Goal: Transaction & Acquisition: Download file/media

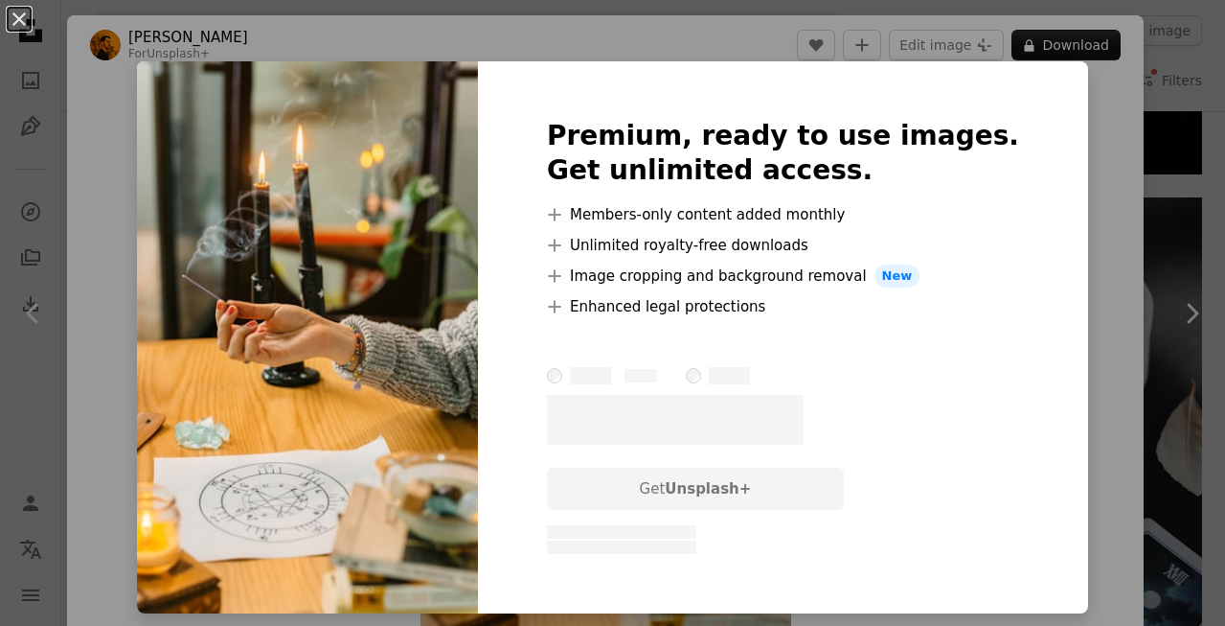
scroll to position [251, 0]
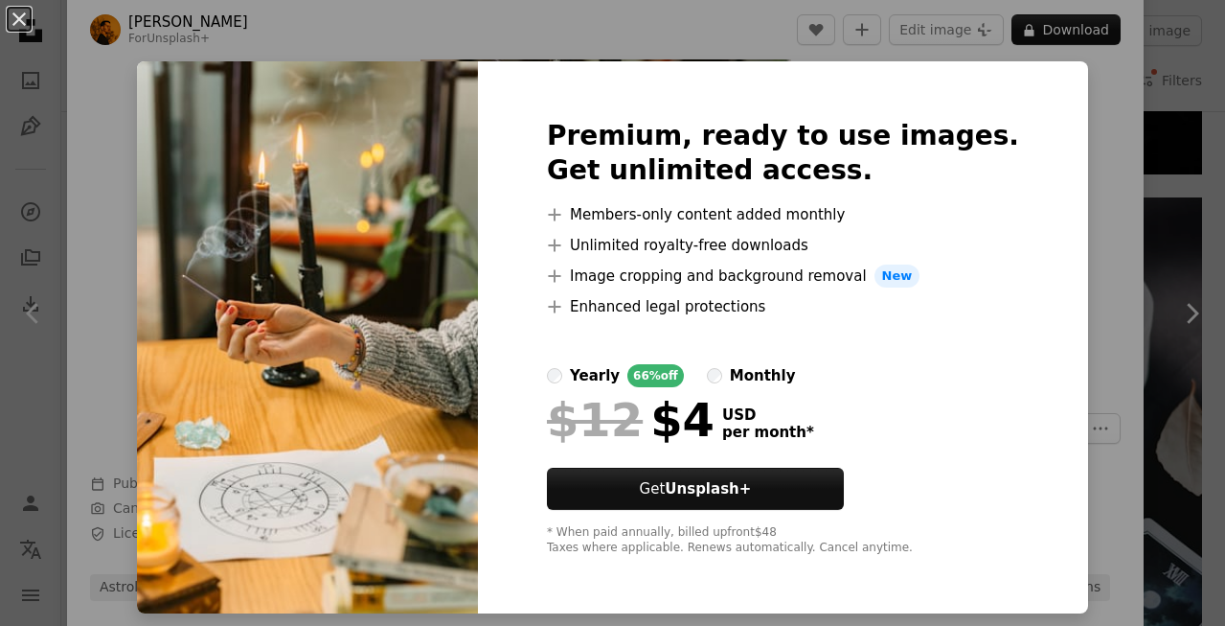
click at [1071, 104] on div "An X shape Premium, ready to use images. Get unlimited access. A plus sign Memb…" at bounding box center [612, 313] width 1225 height 626
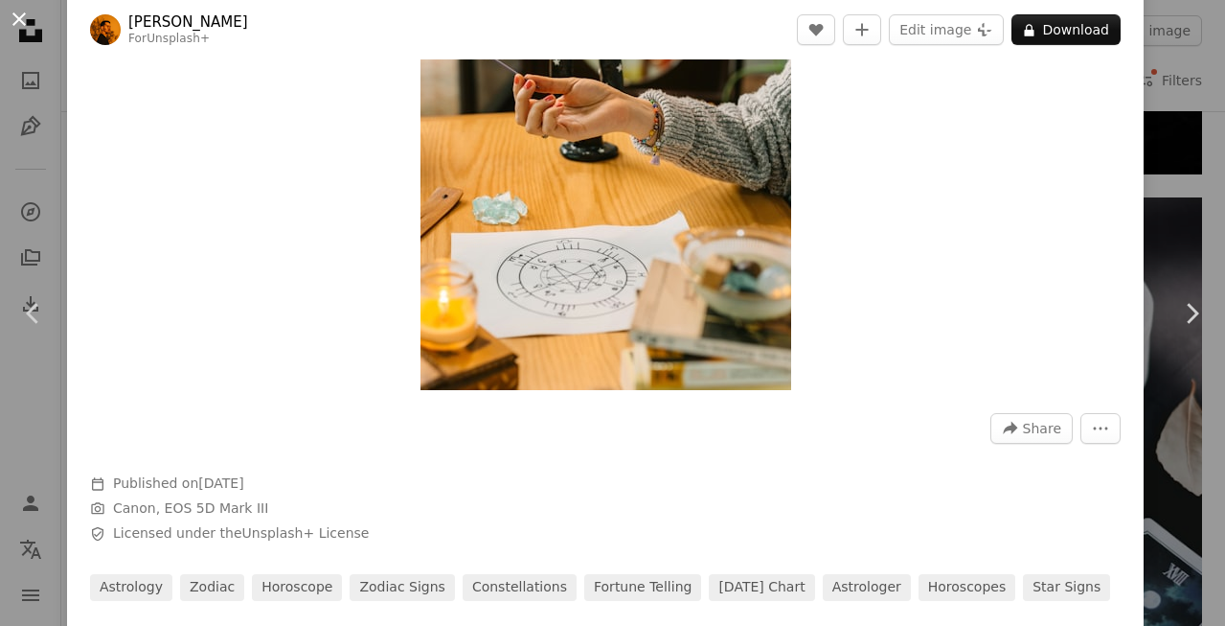
click at [8, 14] on button "An X shape" at bounding box center [19, 19] width 23 height 23
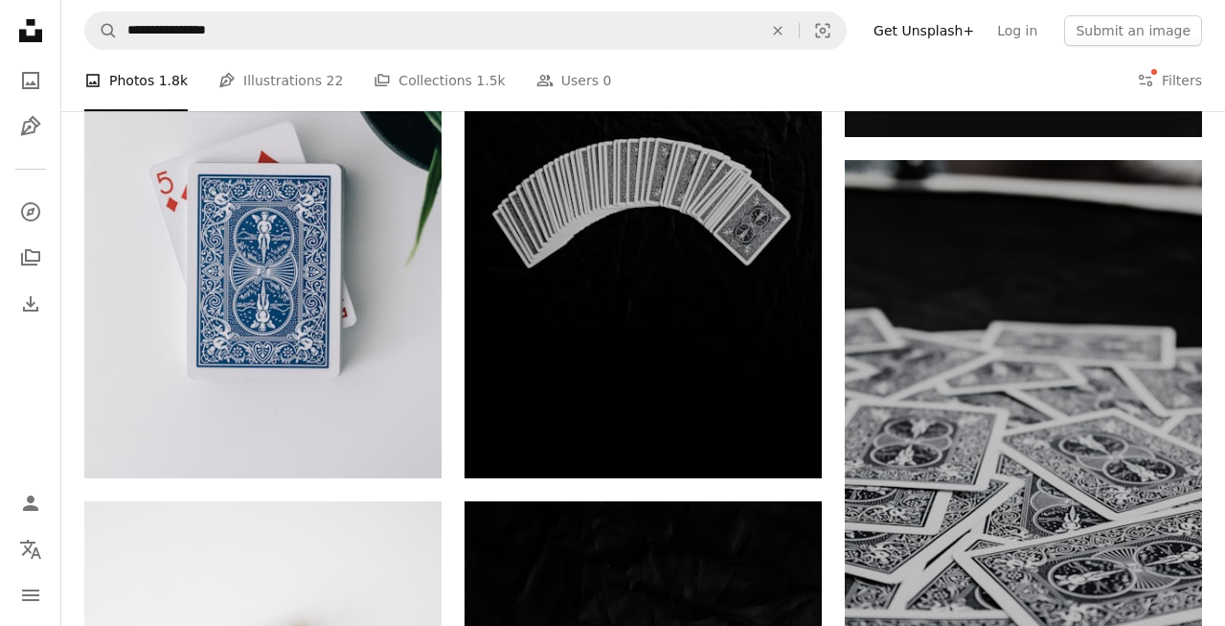
scroll to position [10837, 0]
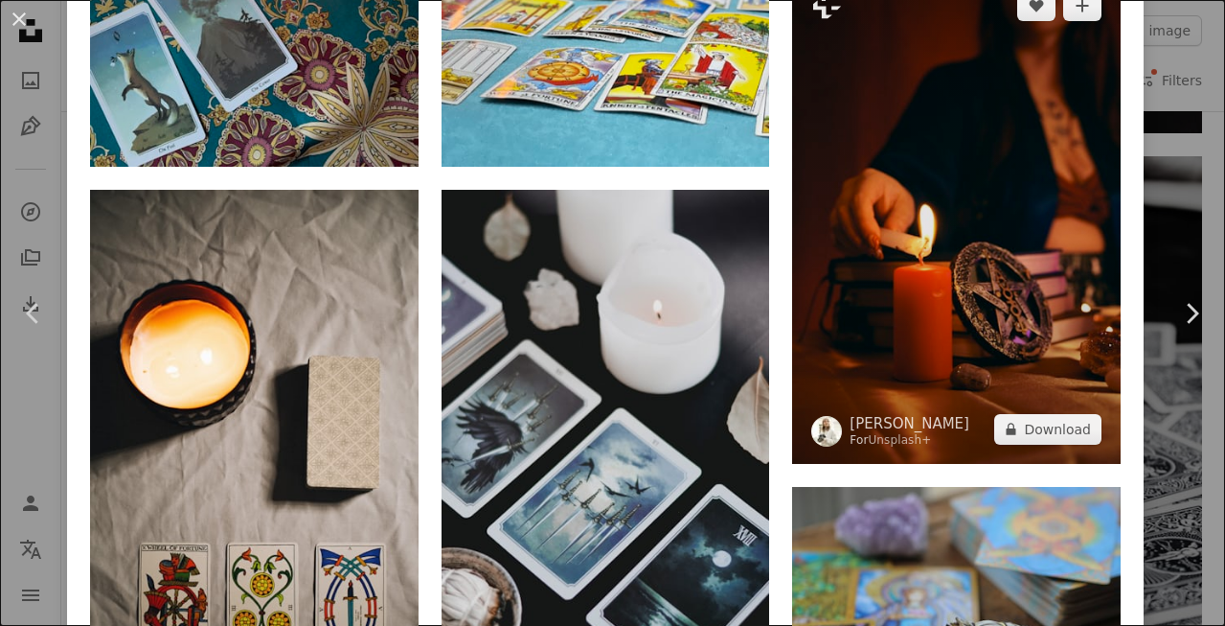
scroll to position [1574, 0]
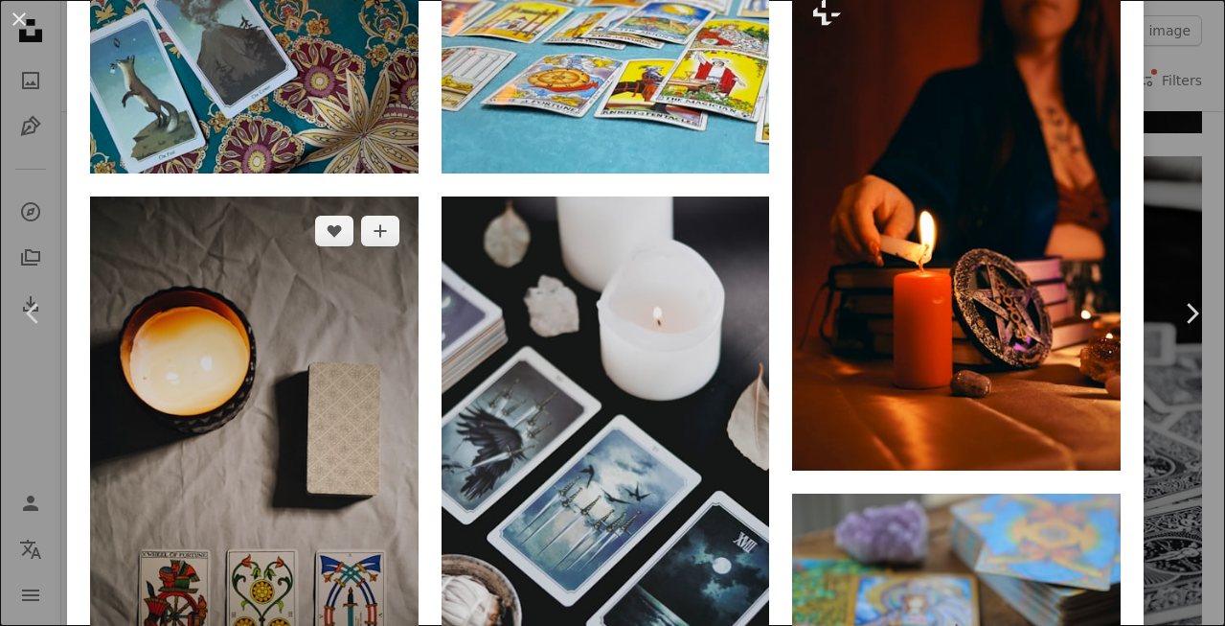
click at [265, 220] on img at bounding box center [254, 488] width 329 height 584
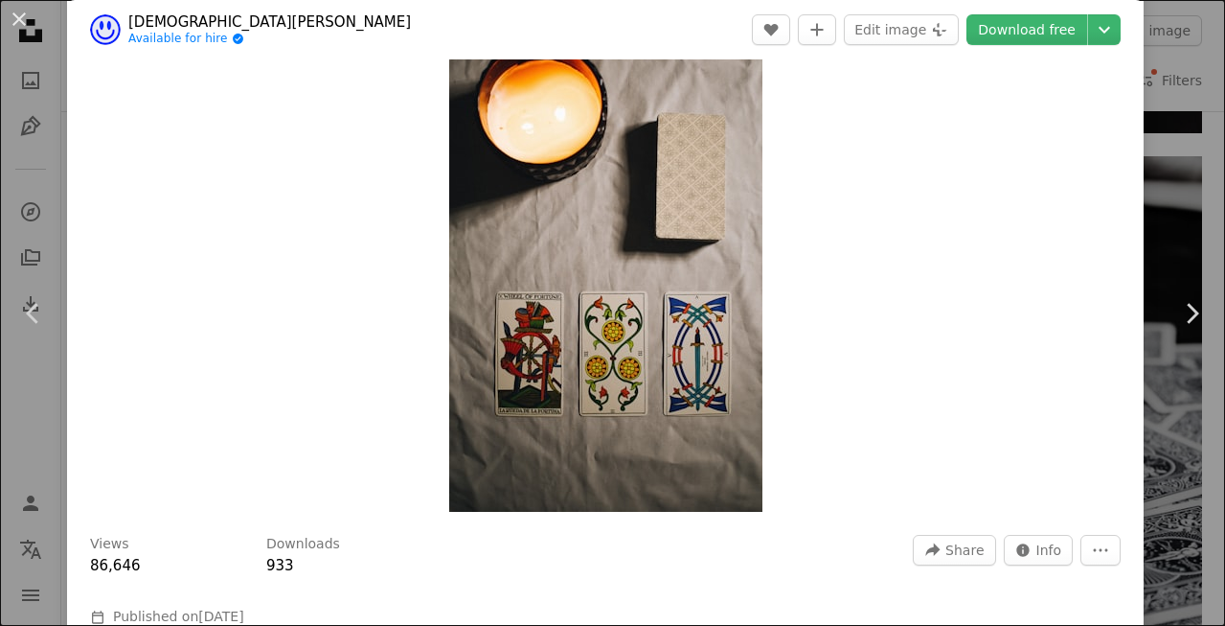
scroll to position [57, 0]
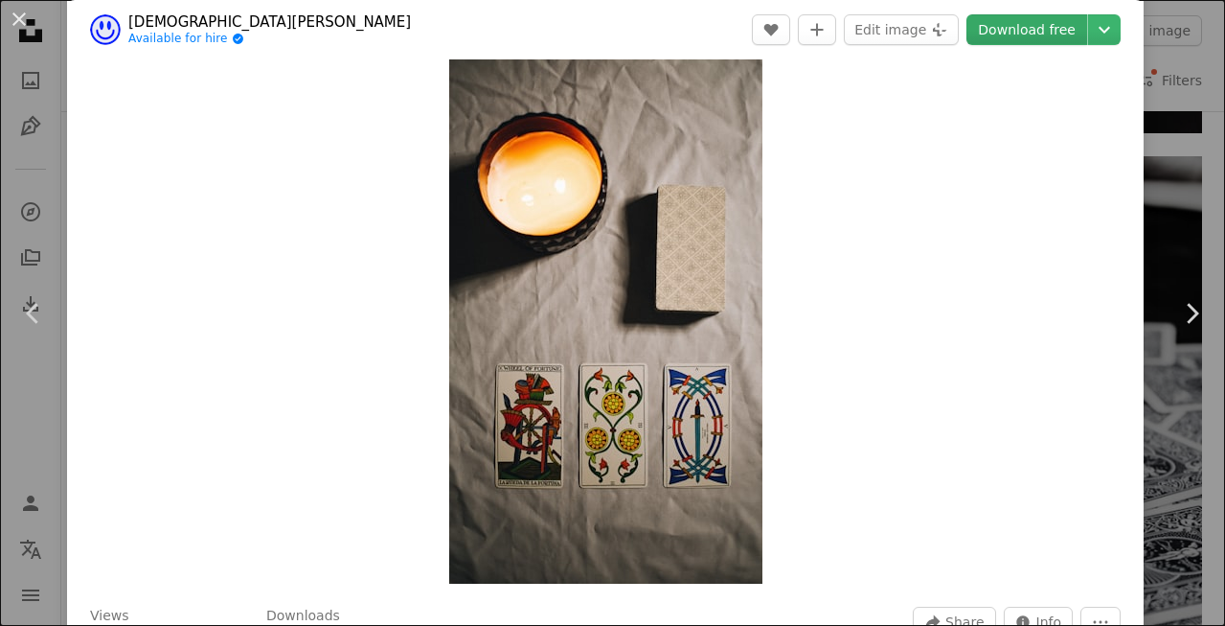
click at [1063, 42] on link "Download free" at bounding box center [1027, 29] width 121 height 31
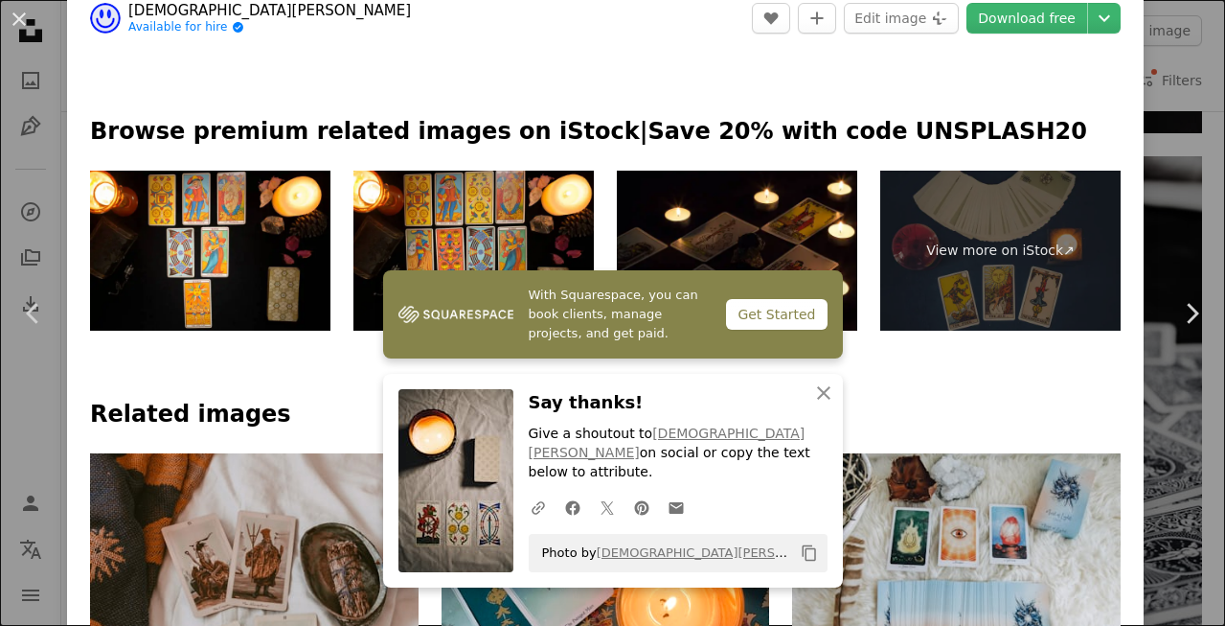
scroll to position [865, 0]
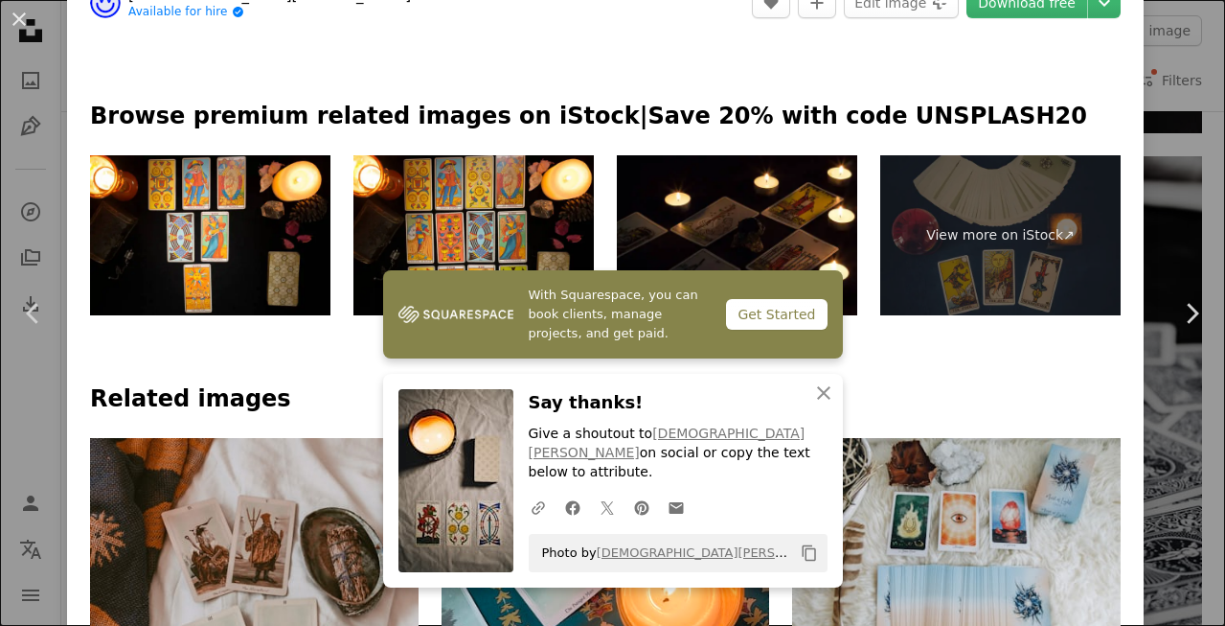
click at [672, 101] on div at bounding box center [605, 67] width 1077 height 69
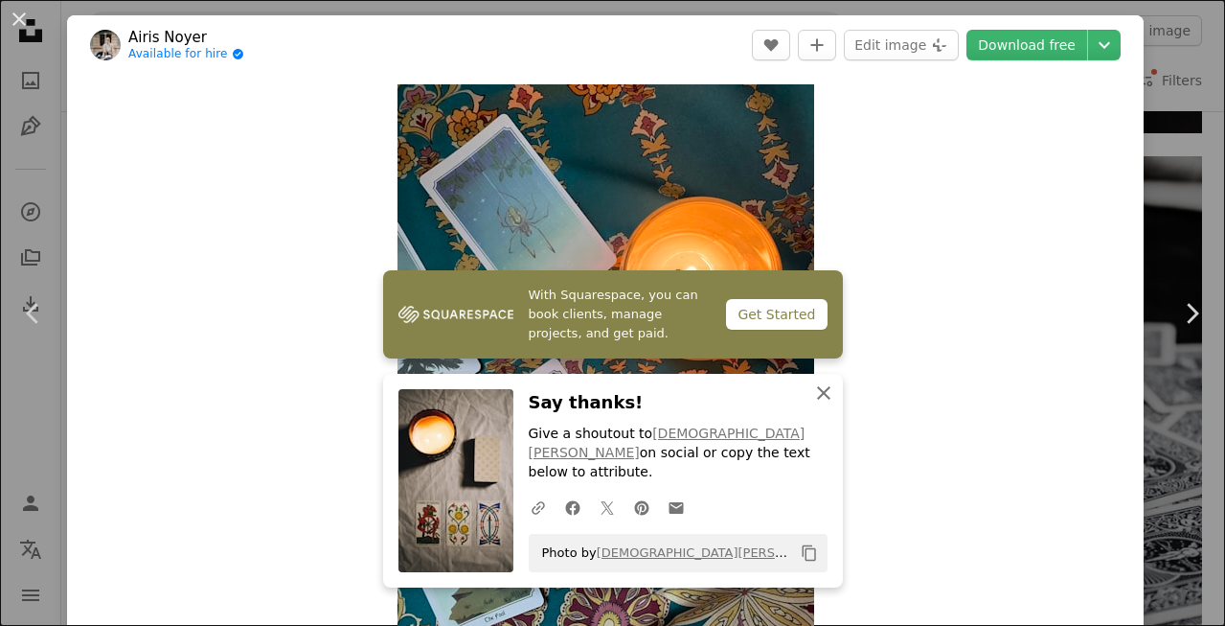
click at [828, 404] on icon "An X shape" at bounding box center [824, 392] width 23 height 23
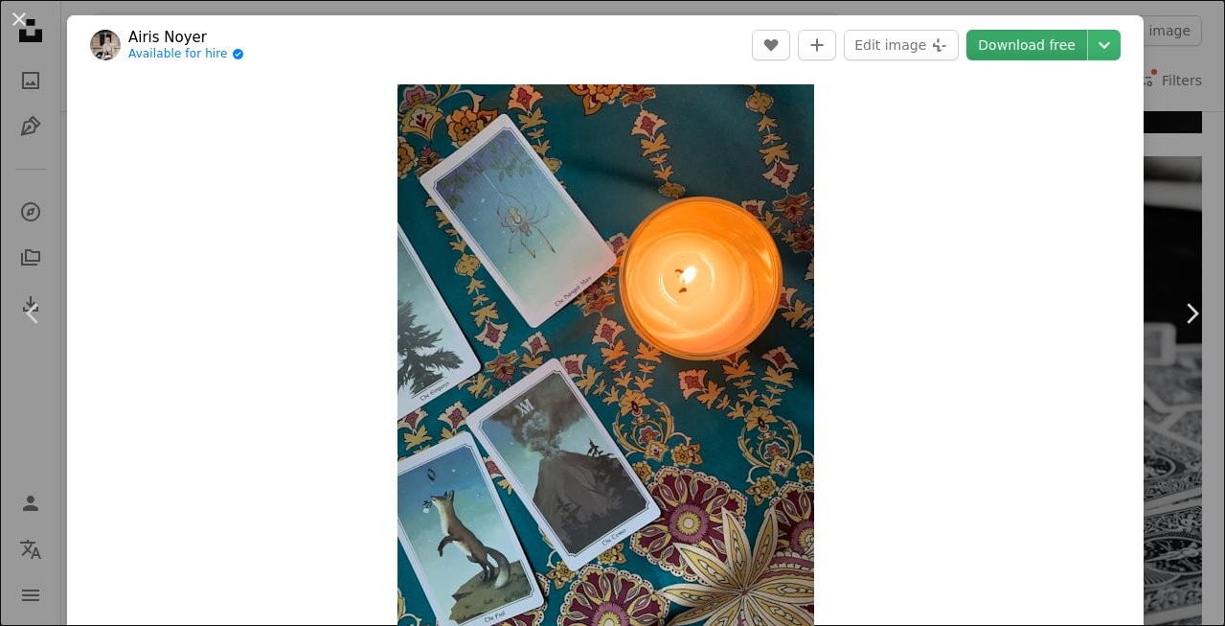
click at [1064, 52] on link "Download free" at bounding box center [1027, 45] width 121 height 31
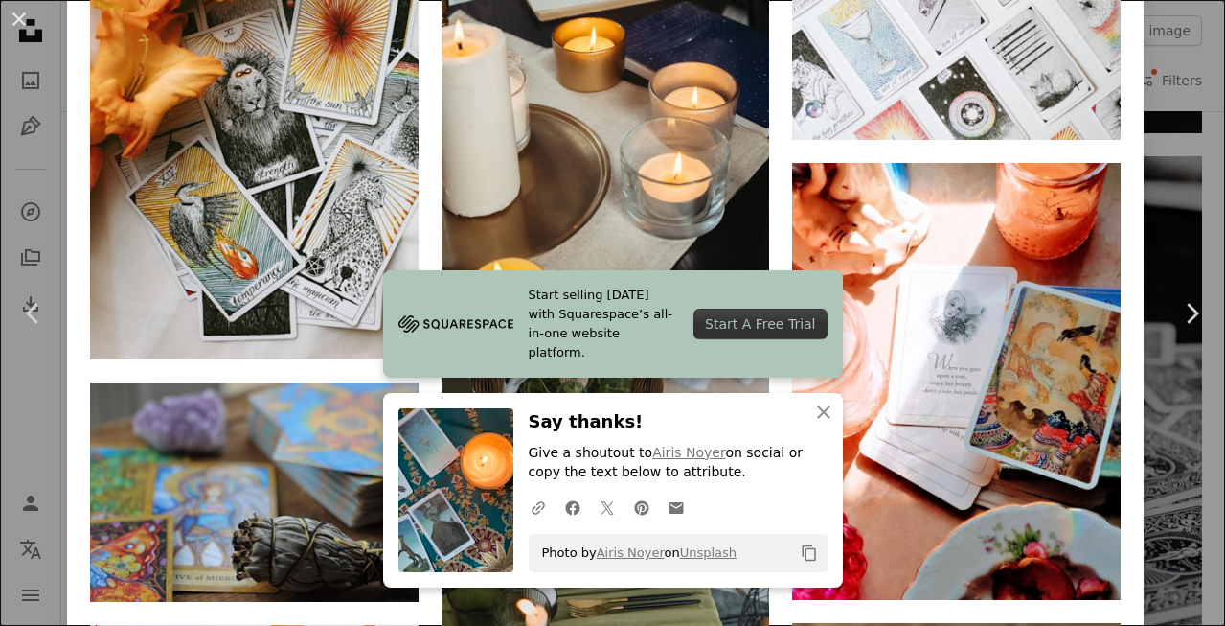
scroll to position [2521, 0]
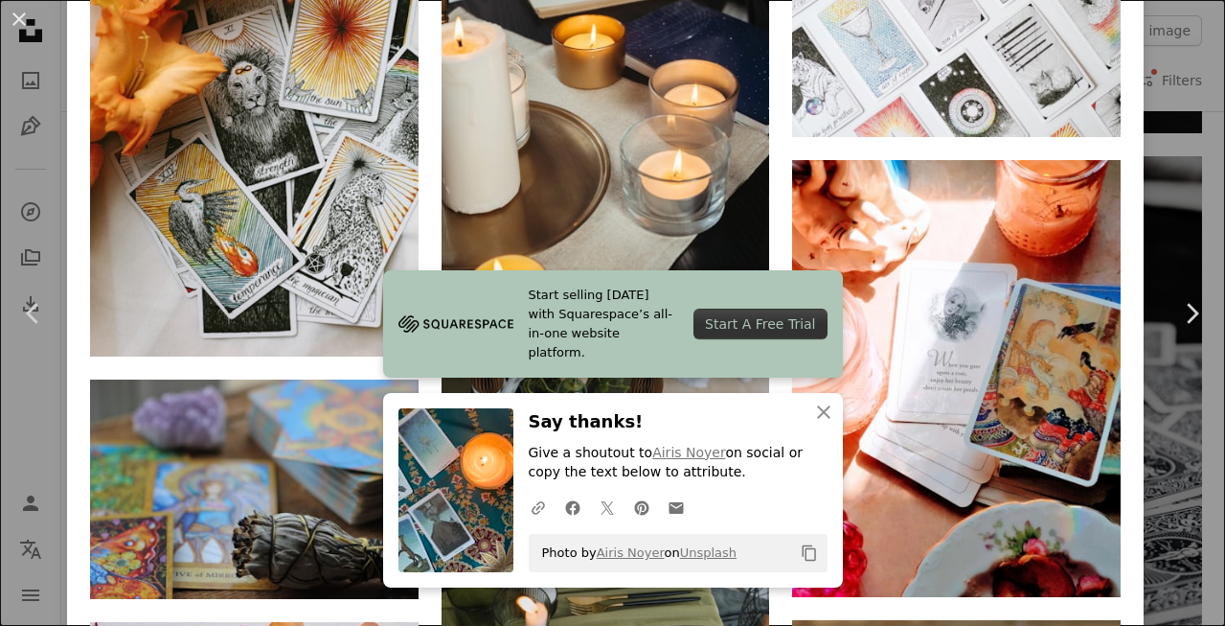
click at [1205, 103] on div "An X shape Chevron left Chevron right Airis Noyer Available for hire A checkmar…" at bounding box center [612, 313] width 1225 height 626
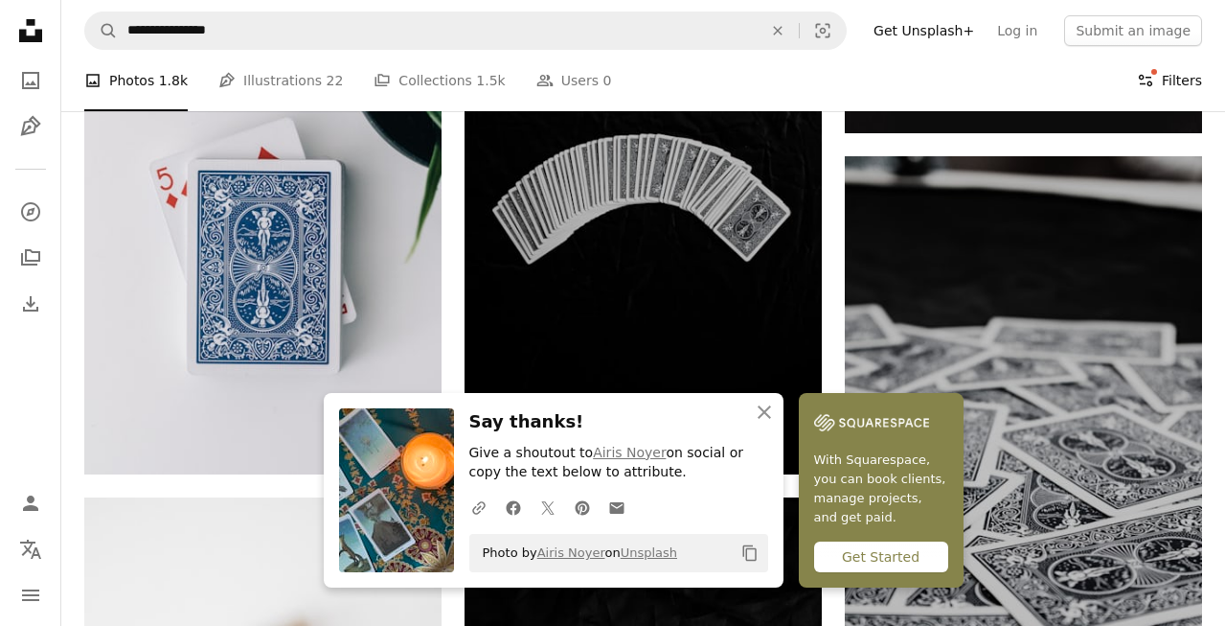
click at [1189, 72] on button "Filters Filters" at bounding box center [1169, 80] width 65 height 61
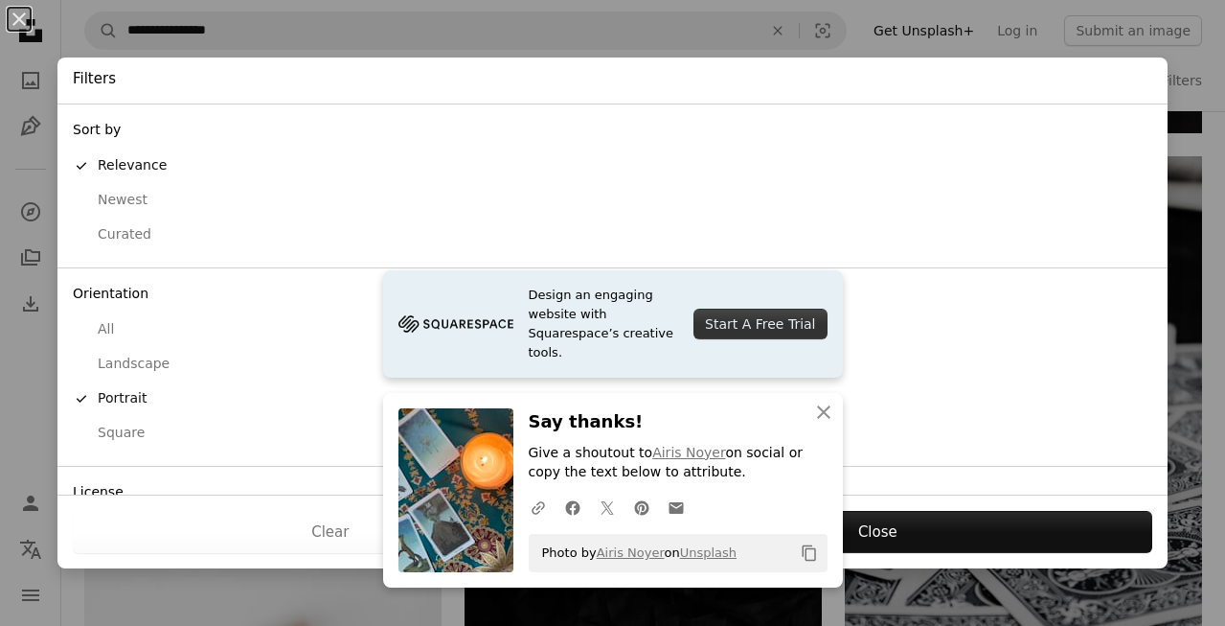
scroll to position [135, 0]
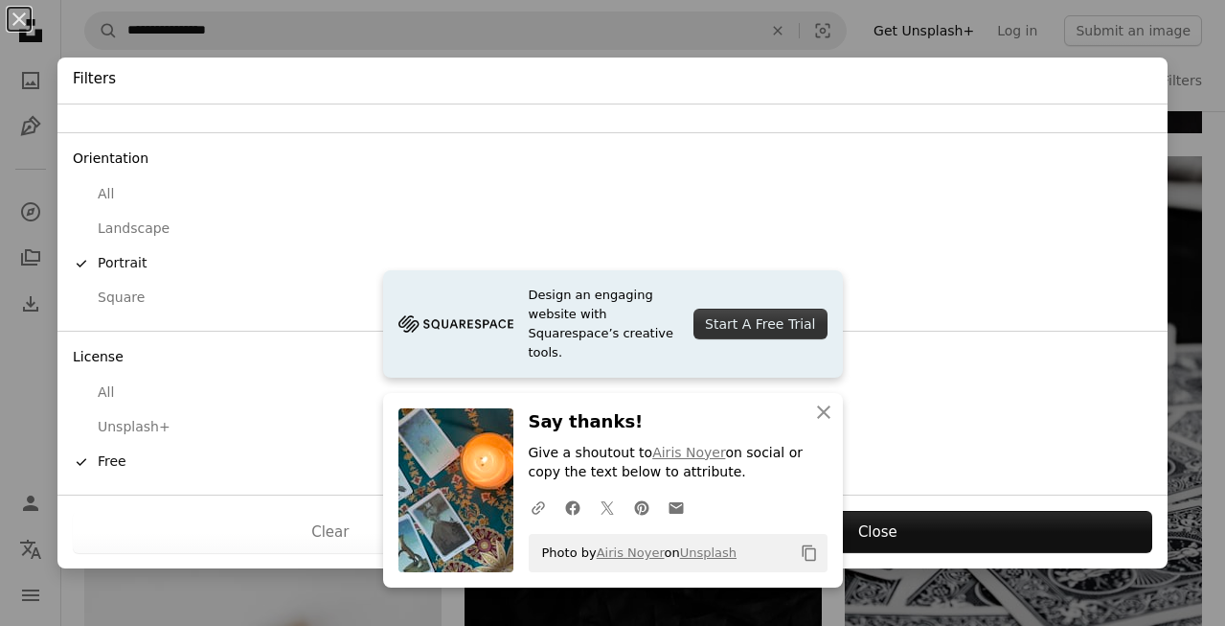
click at [109, 190] on div "All" at bounding box center [613, 194] width 1080 height 19
click at [141, 296] on div "Square" at bounding box center [613, 297] width 1080 height 19
click at [123, 193] on div "All" at bounding box center [613, 194] width 1080 height 19
click at [816, 412] on icon "An X shape" at bounding box center [824, 412] width 23 height 23
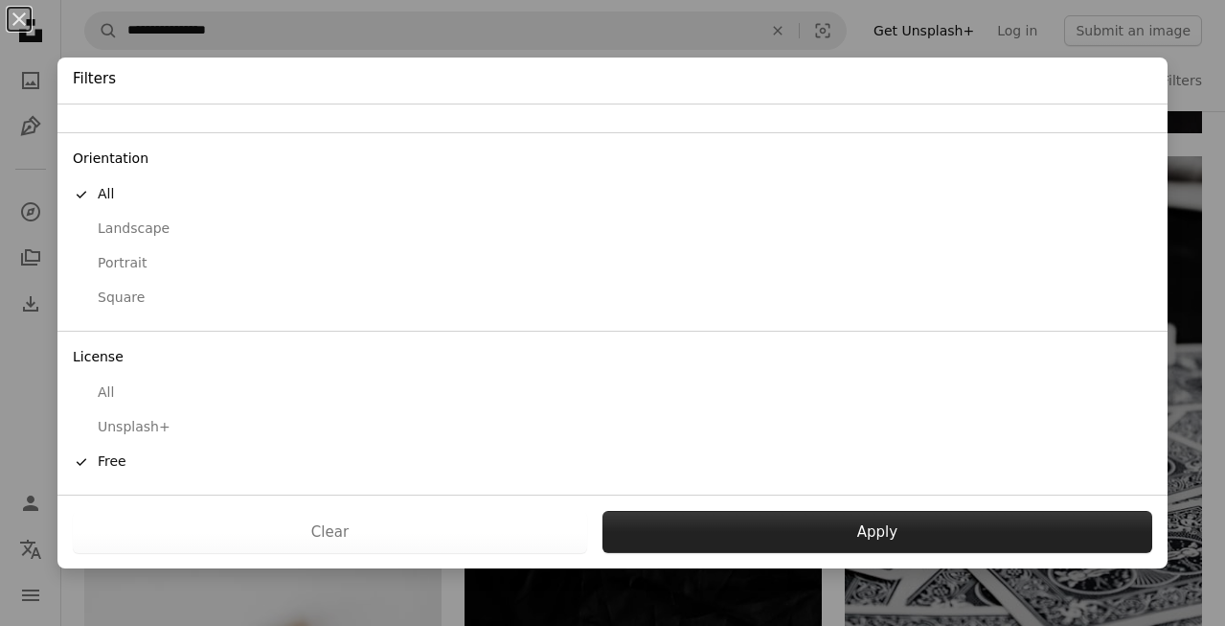
click at [909, 547] on button "Apply" at bounding box center [878, 532] width 550 height 42
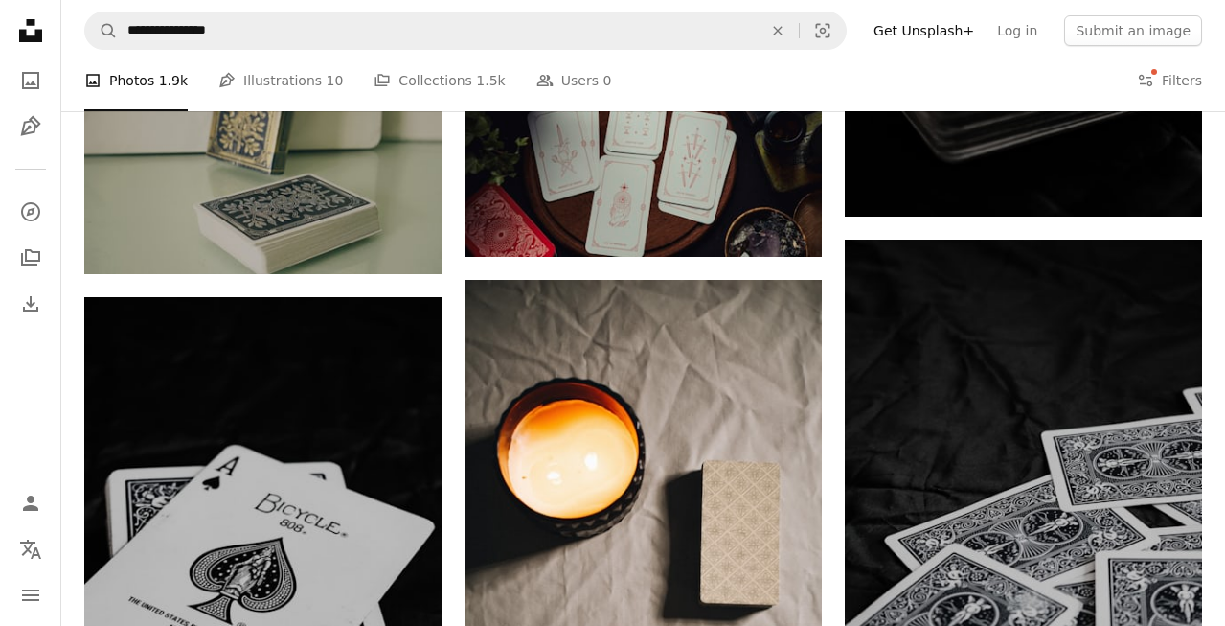
scroll to position [3973, 0]
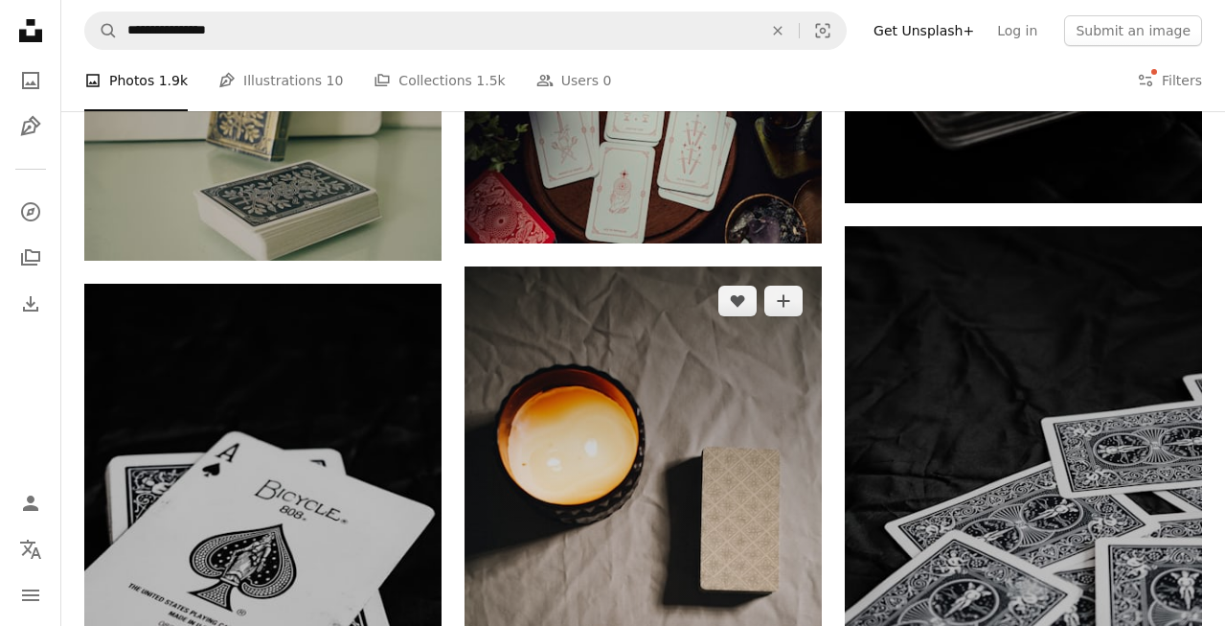
click at [623, 363] on img at bounding box center [643, 583] width 357 height 635
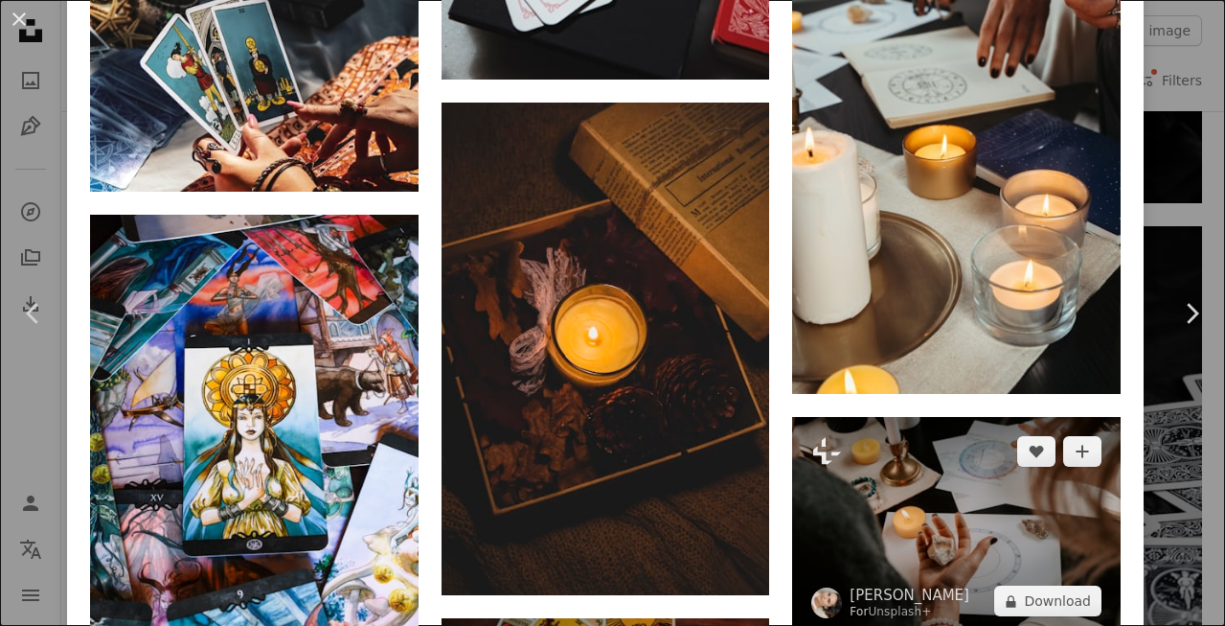
scroll to position [5477, 0]
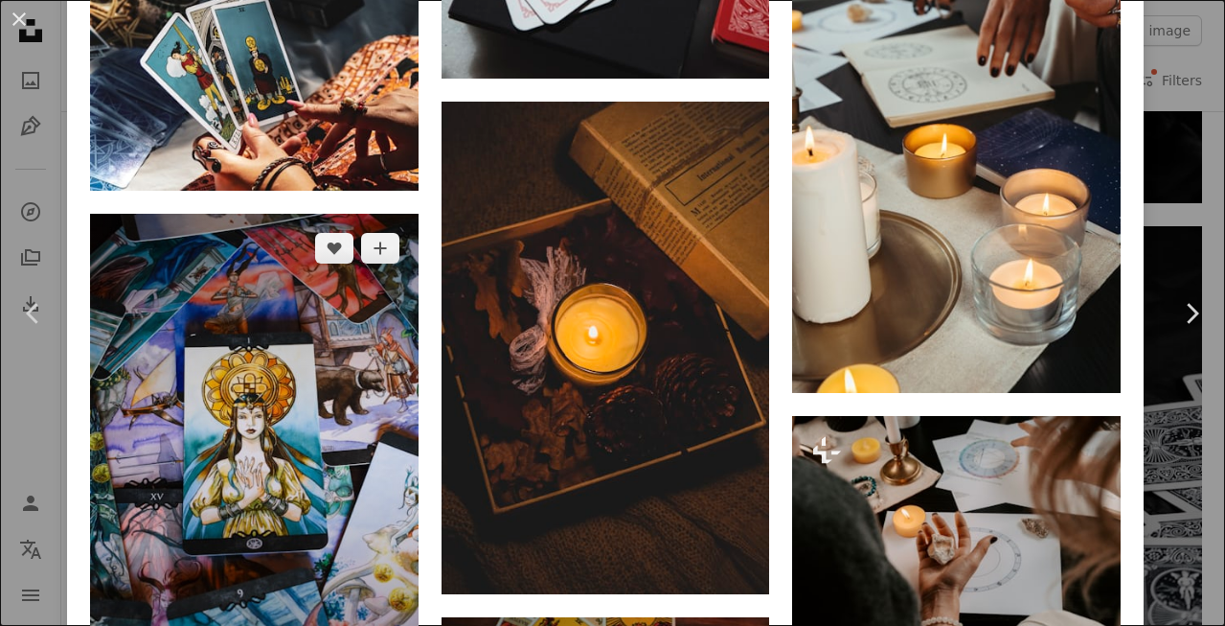
click at [351, 214] on img at bounding box center [254, 445] width 329 height 463
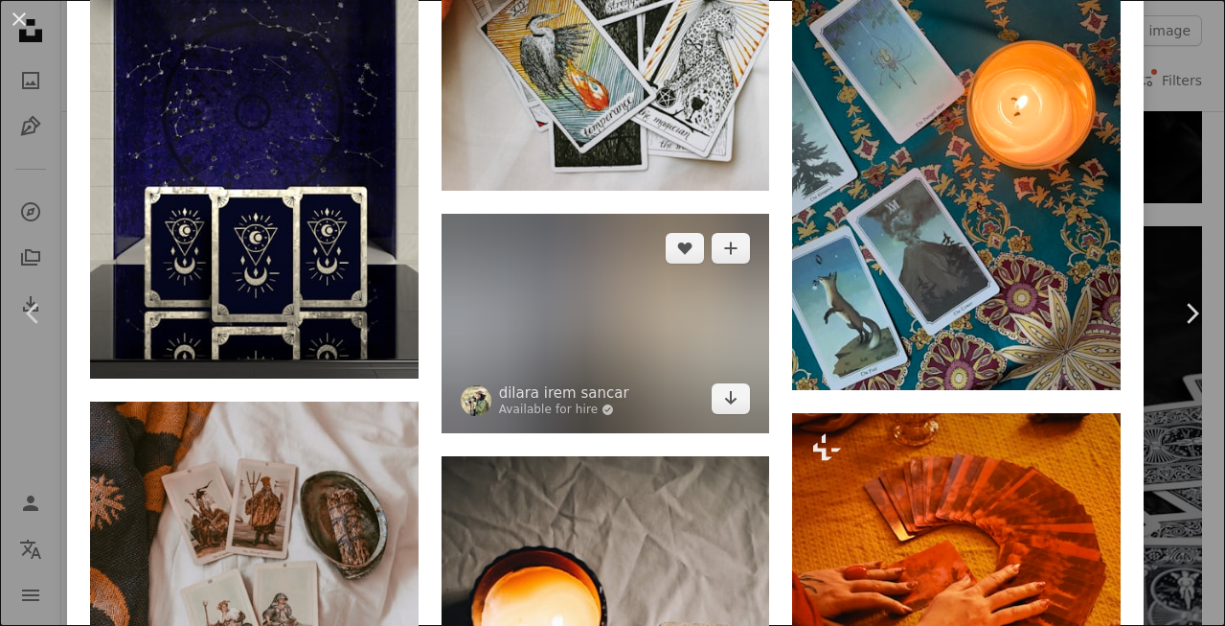
scroll to position [1624, 0]
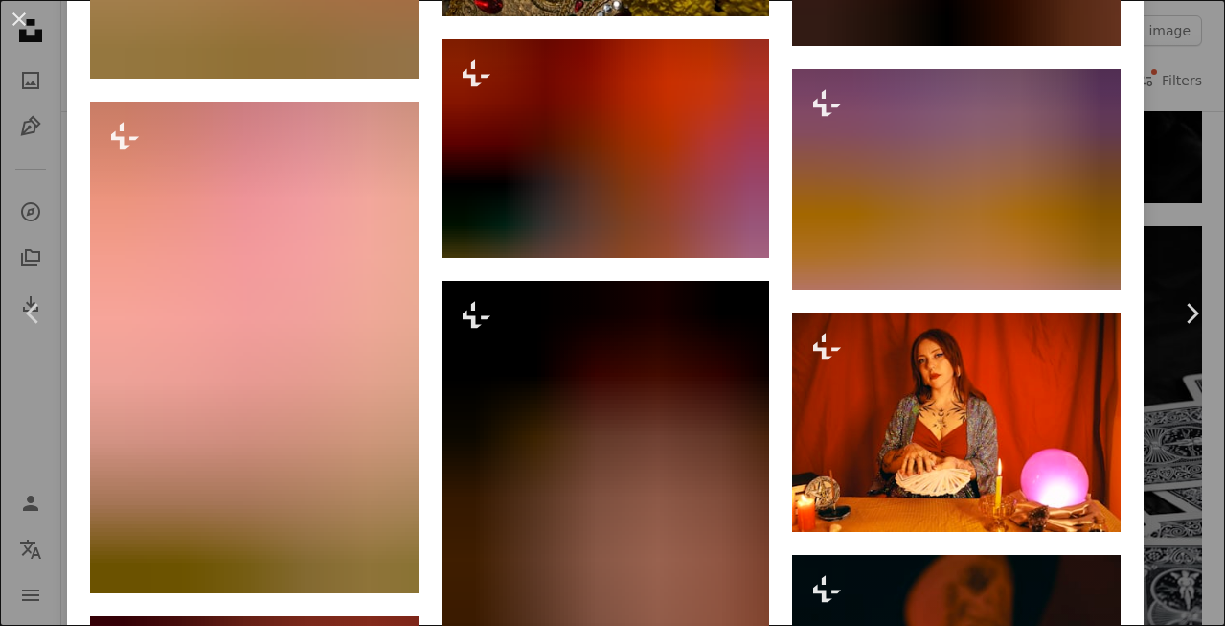
scroll to position [3610, 0]
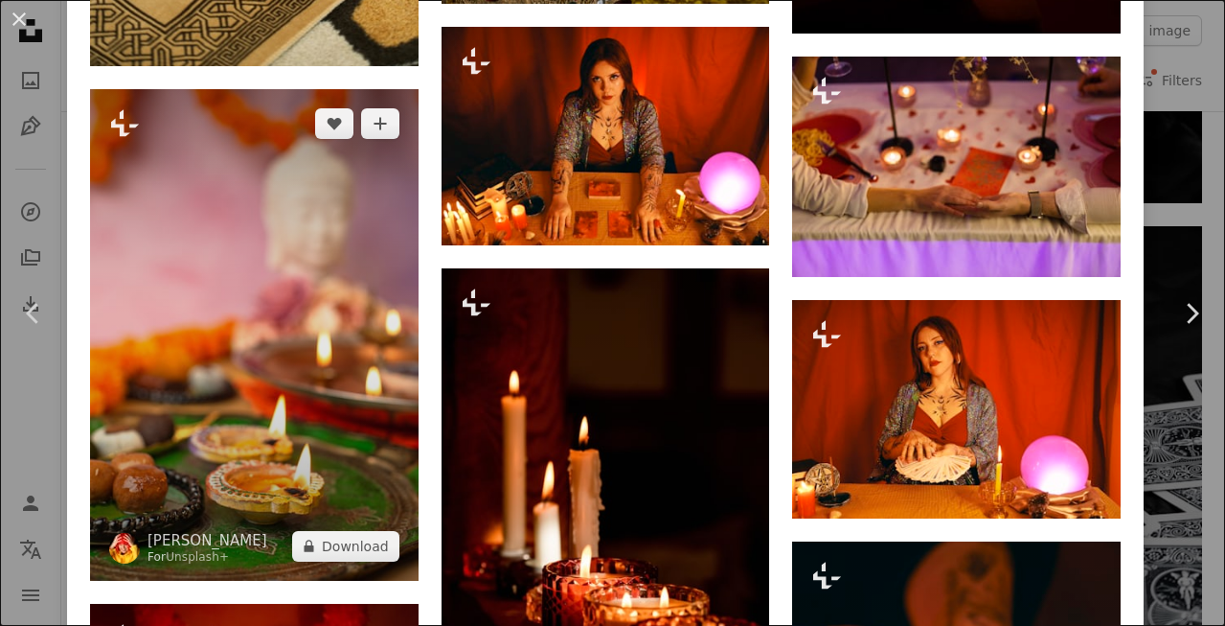
click at [271, 431] on img at bounding box center [254, 335] width 329 height 492
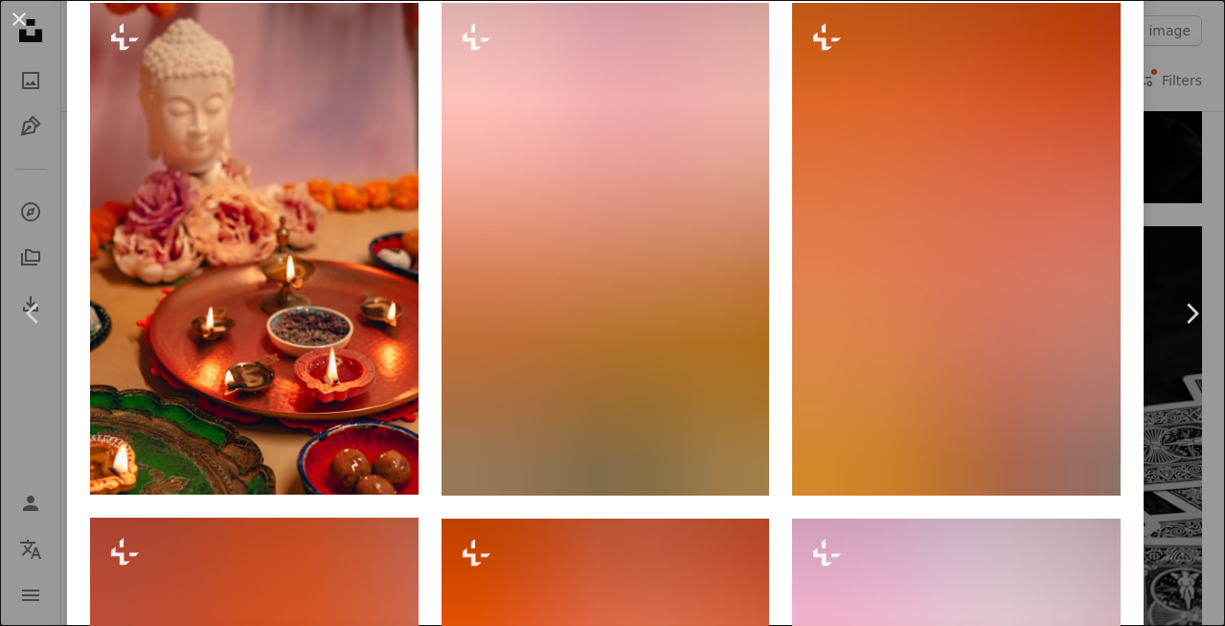
scroll to position [1391, 0]
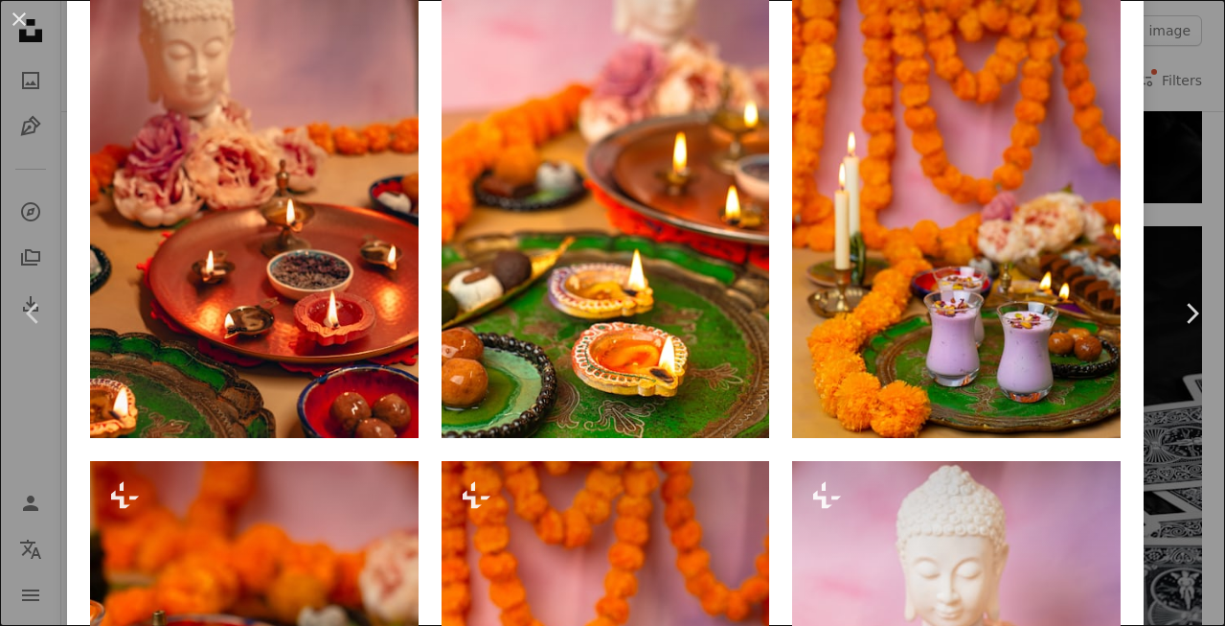
click at [1201, 73] on div "An X shape Chevron left Chevron right [PERSON_NAME] For Unsplash+ A heart A plu…" at bounding box center [612, 313] width 1225 height 626
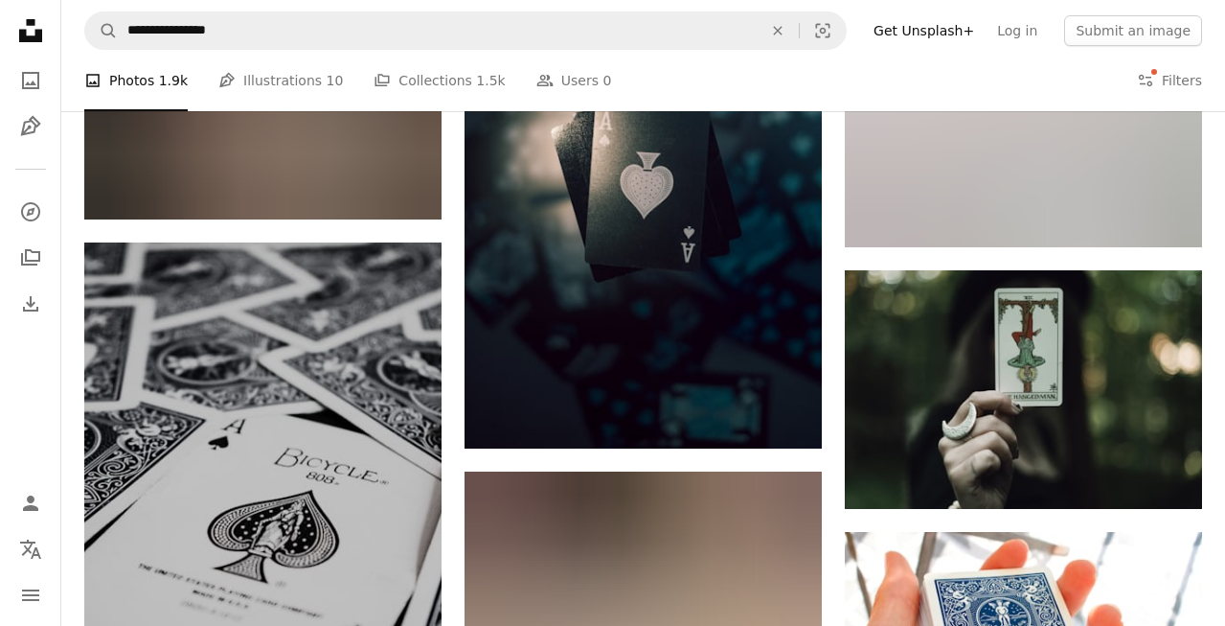
scroll to position [9102, 0]
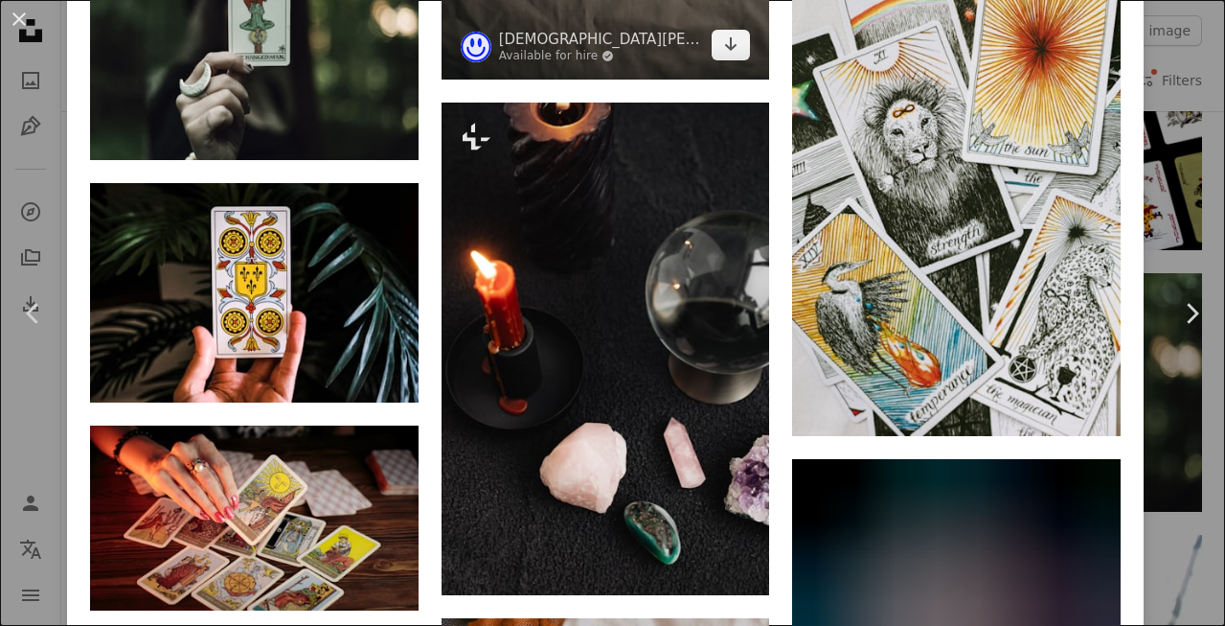
scroll to position [2913, 0]
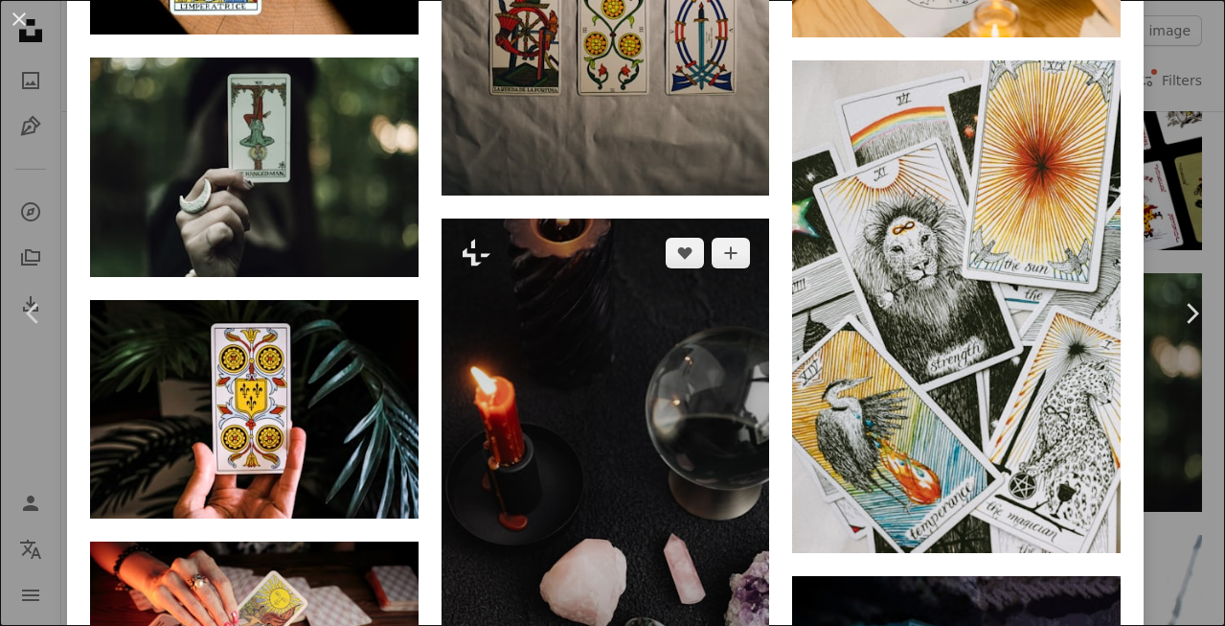
click at [563, 249] on img at bounding box center [606, 464] width 329 height 492
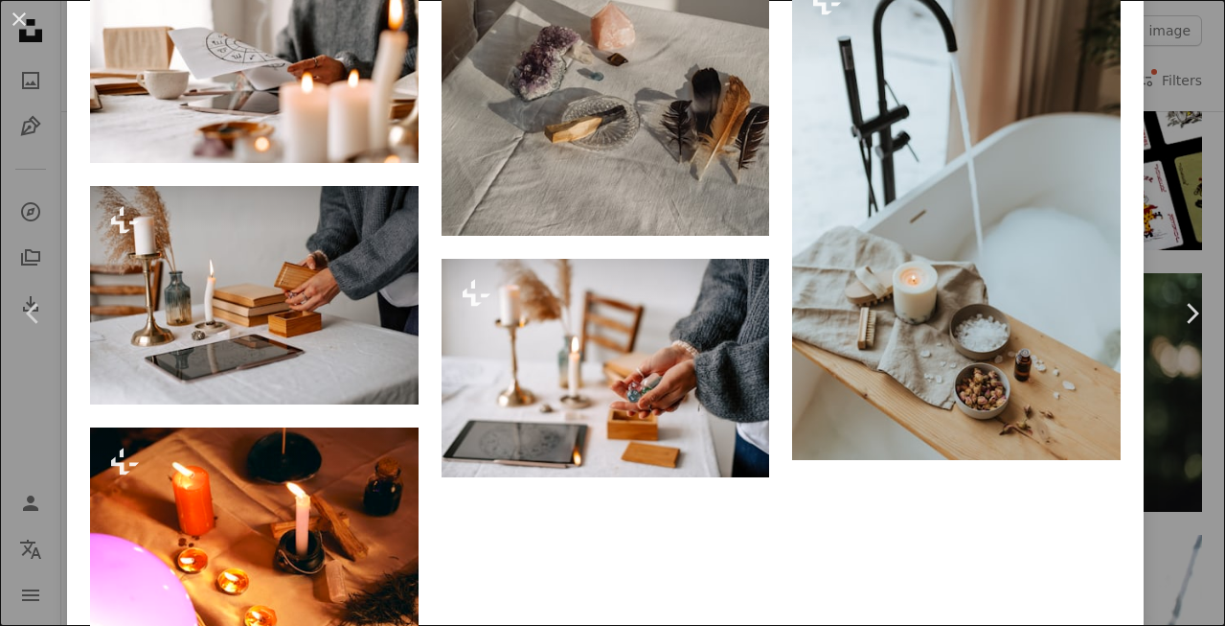
scroll to position [15708, 0]
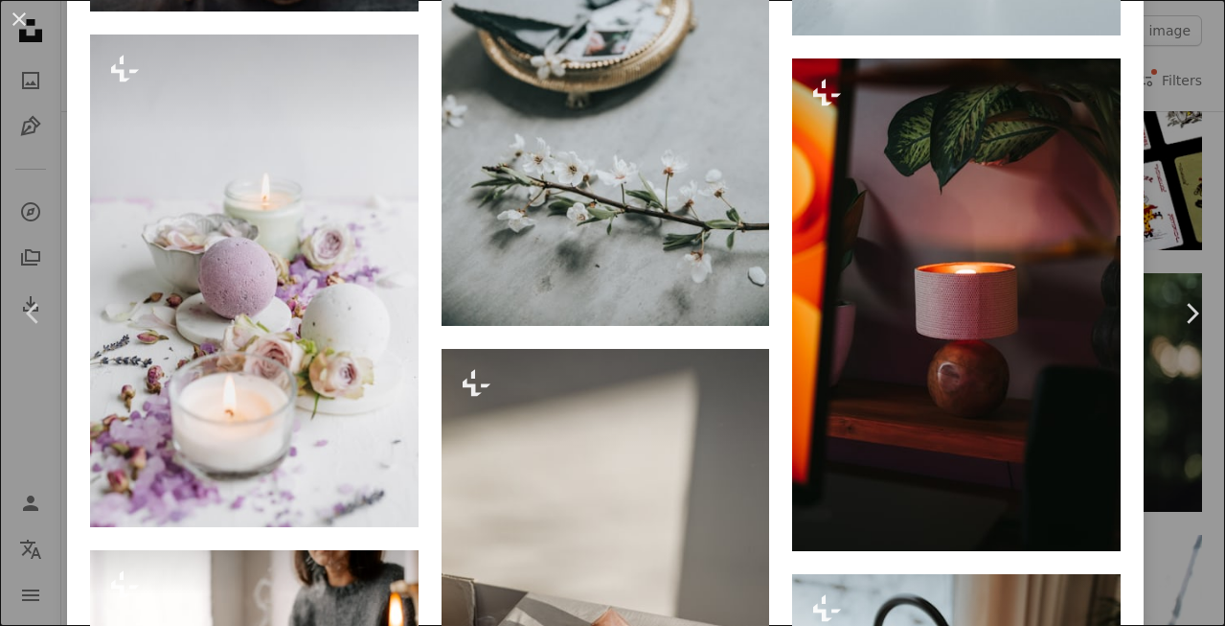
click at [1191, 103] on div "An X shape Chevron left Chevron right [PERSON_NAME] For Unsplash+ A heart A plu…" at bounding box center [612, 313] width 1225 height 626
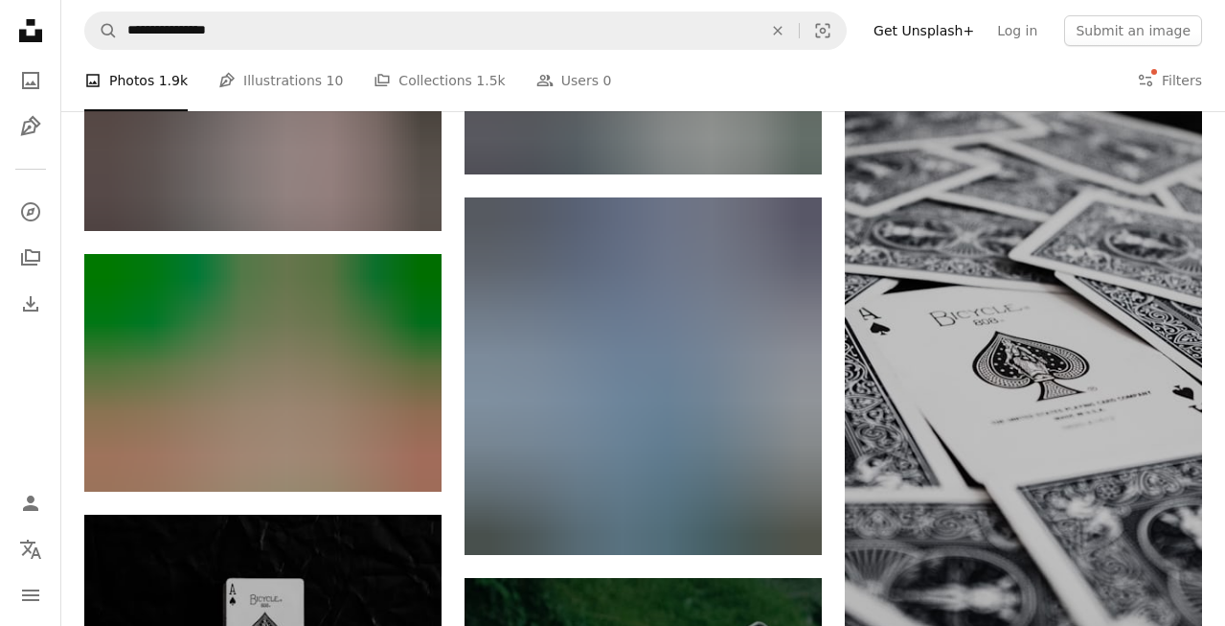
scroll to position [15083, 0]
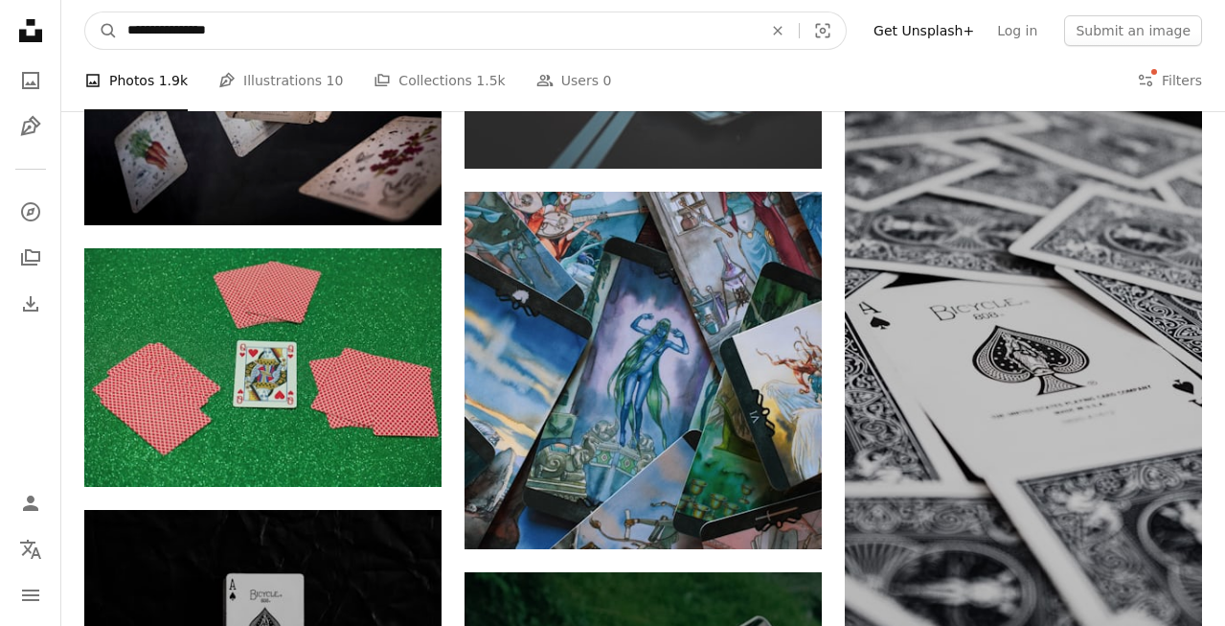
click at [211, 23] on input "**********" at bounding box center [437, 30] width 639 height 36
type input "**********"
click button "A magnifying glass" at bounding box center [101, 30] width 33 height 36
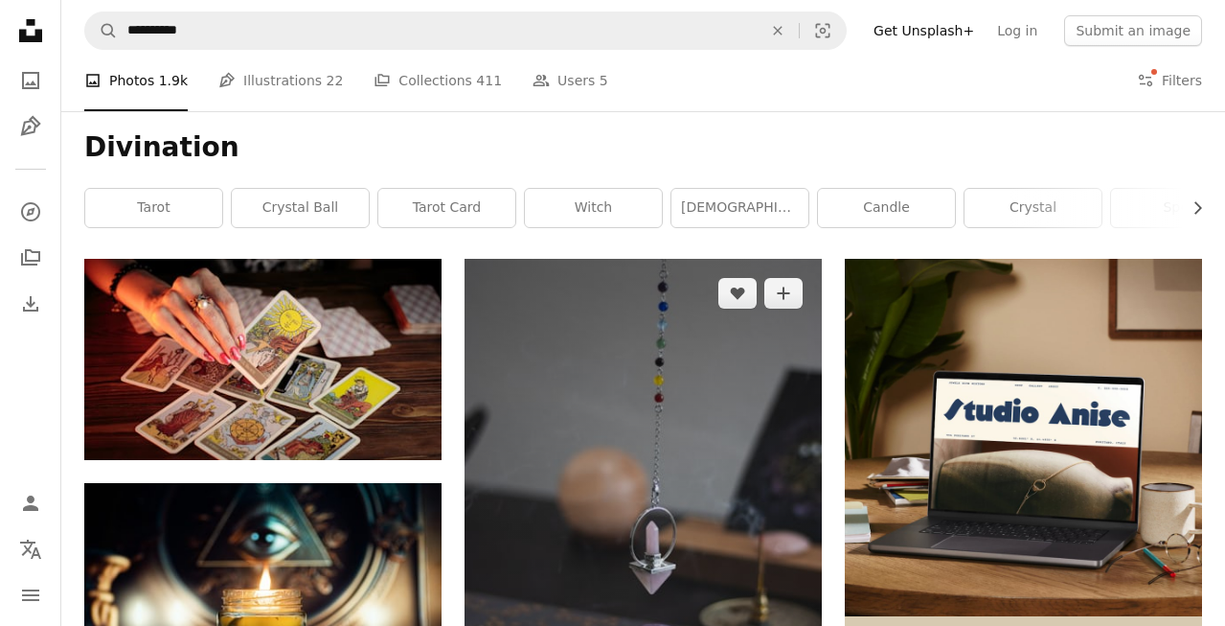
scroll to position [216, 0]
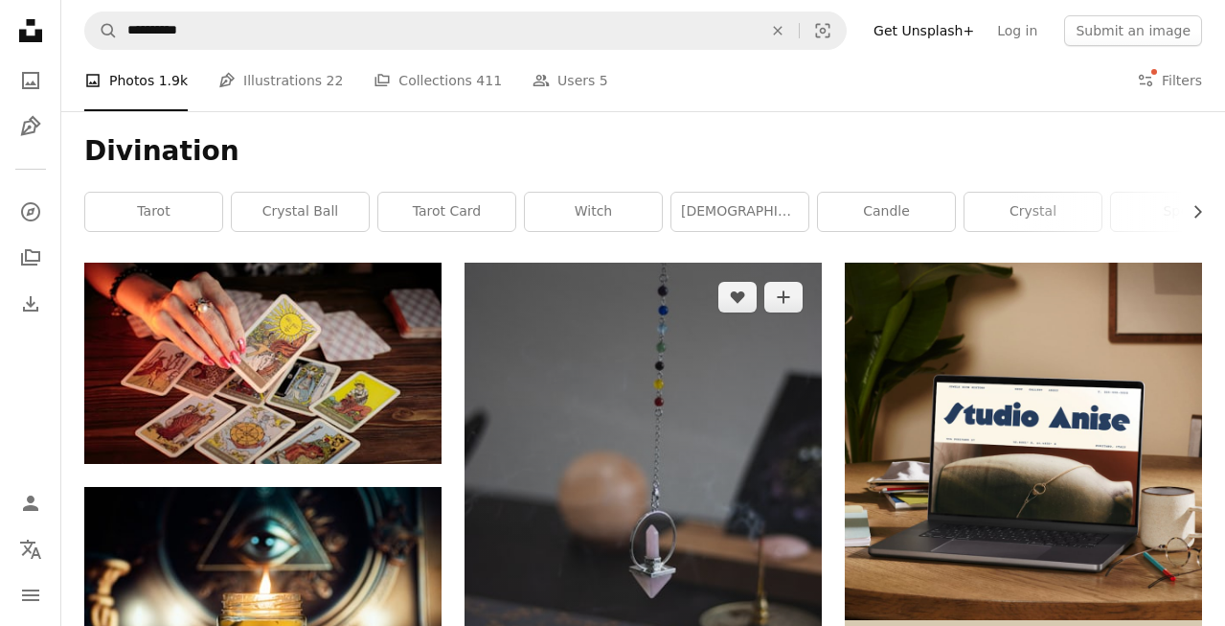
click at [596, 333] on img at bounding box center [643, 531] width 357 height 537
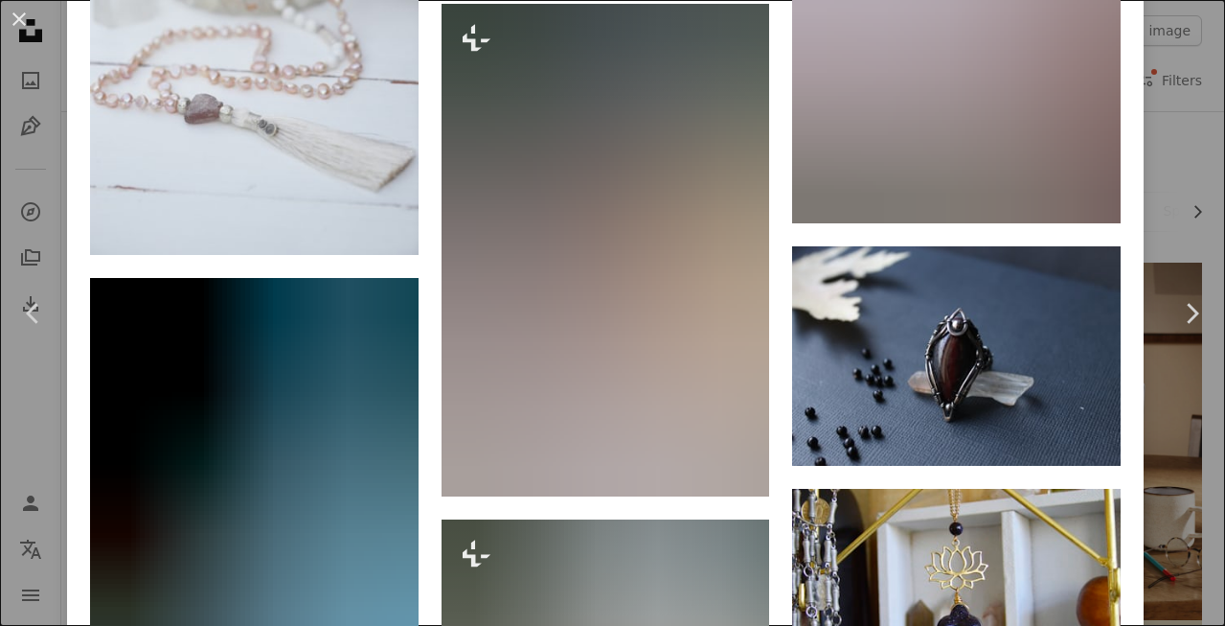
scroll to position [2061, 0]
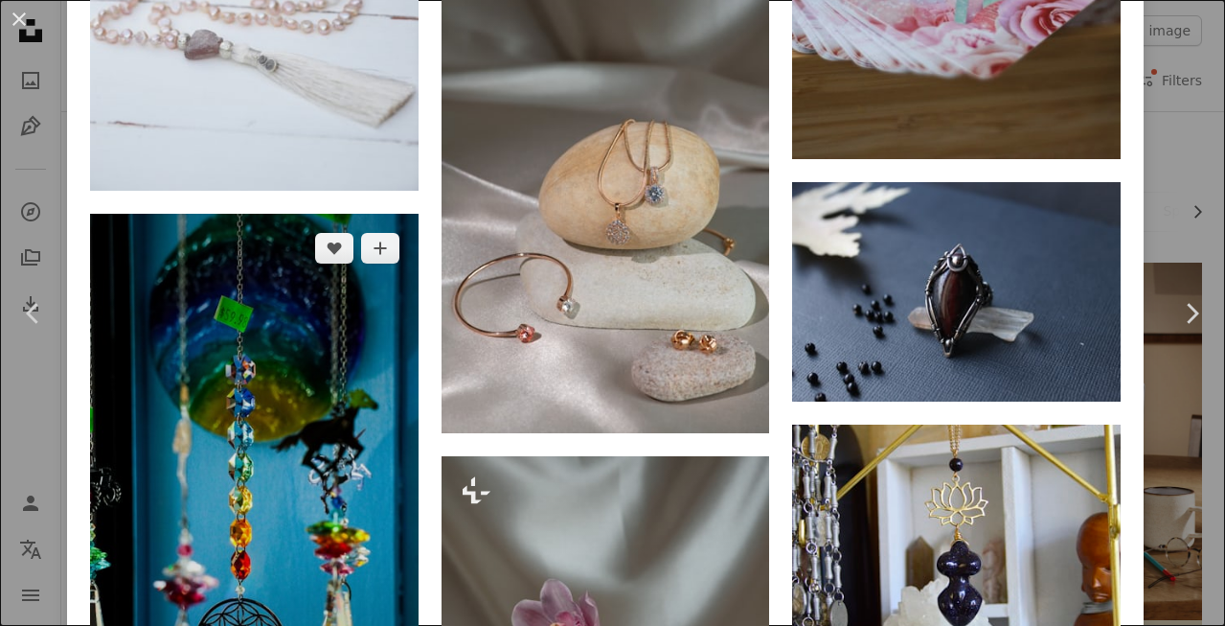
click at [324, 281] on img at bounding box center [254, 506] width 329 height 584
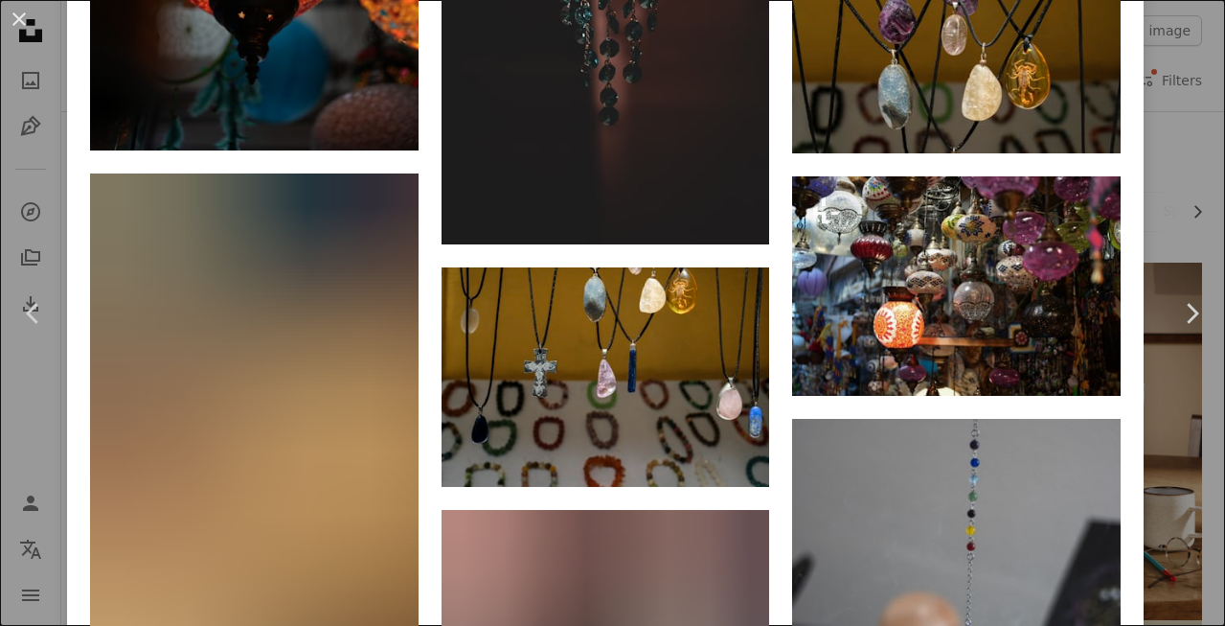
scroll to position [1947, 0]
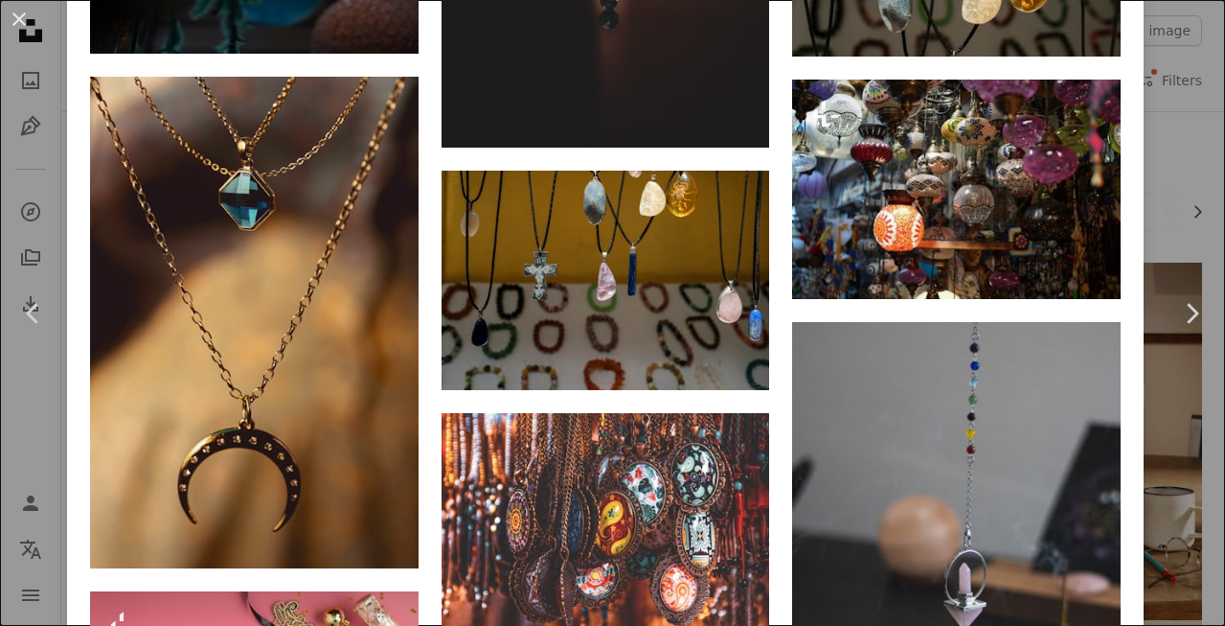
click at [1208, 54] on div "An X shape Chevron left Chevron right [PERSON_NAME] kouskkn A heart A plus sign…" at bounding box center [612, 313] width 1225 height 626
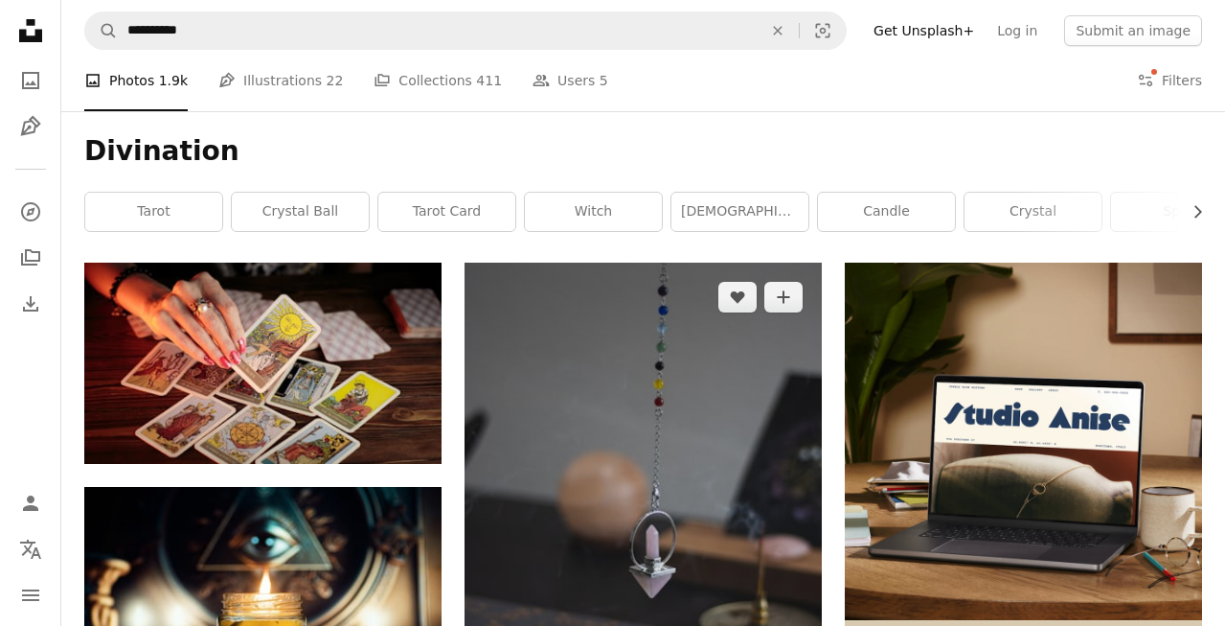
click at [738, 338] on img at bounding box center [643, 531] width 357 height 537
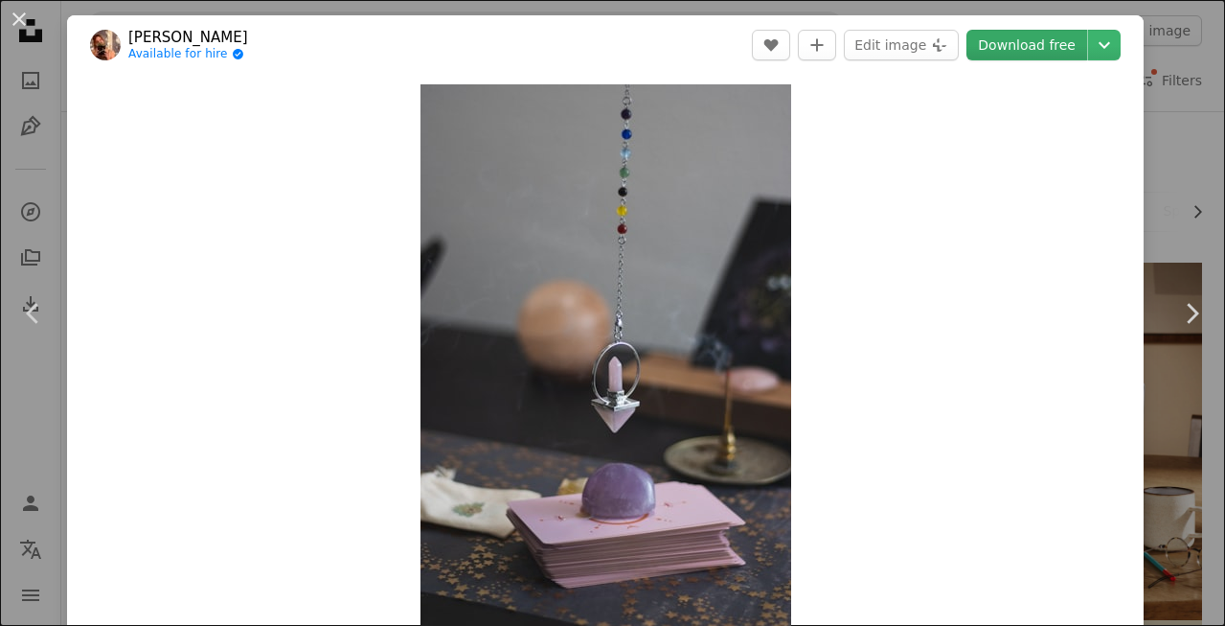
click at [1055, 48] on link "Download free" at bounding box center [1027, 45] width 121 height 31
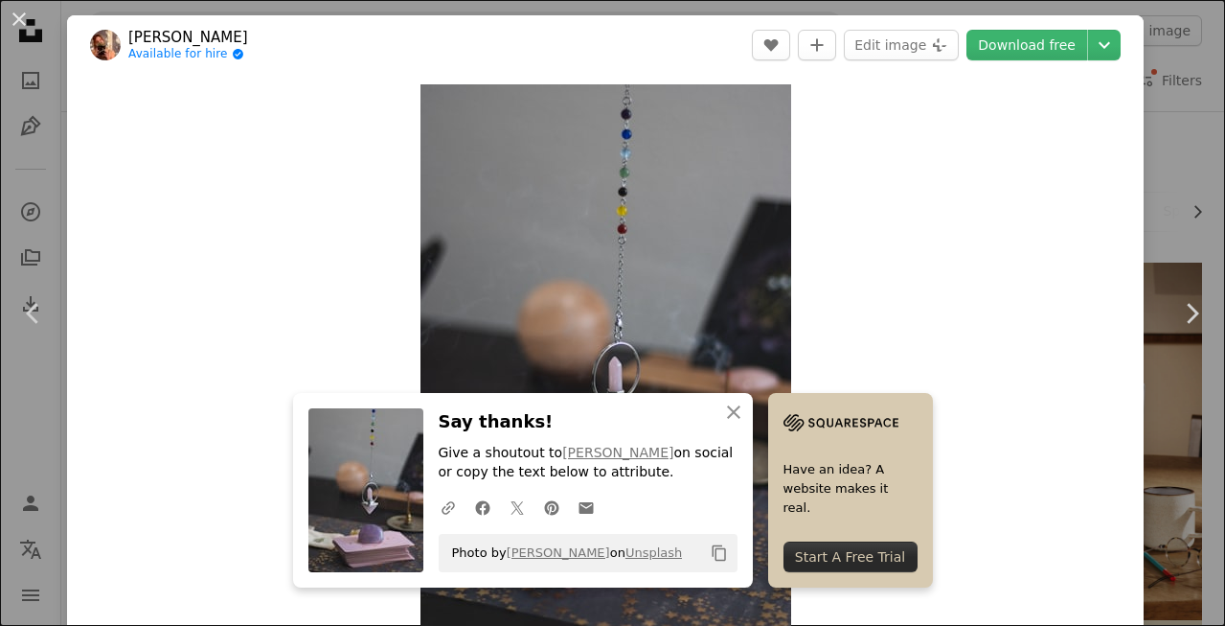
click at [901, 497] on div "Zoom in" at bounding box center [605, 363] width 1077 height 576
click at [745, 405] on icon "An X shape" at bounding box center [733, 412] width 23 height 23
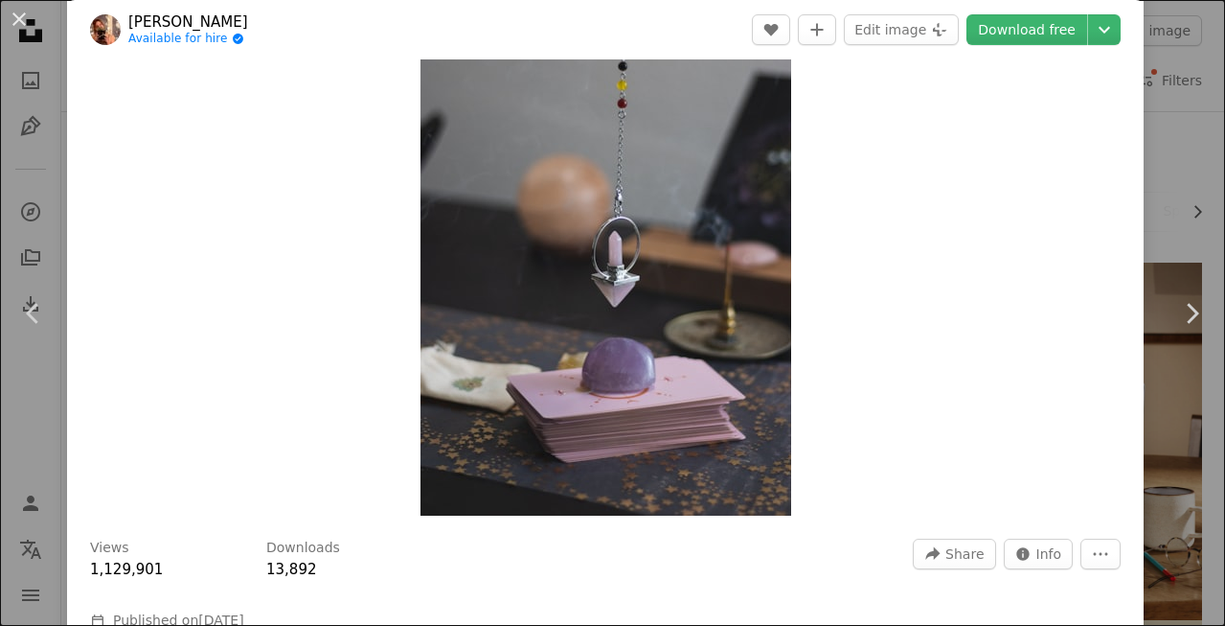
scroll to position [242, 0]
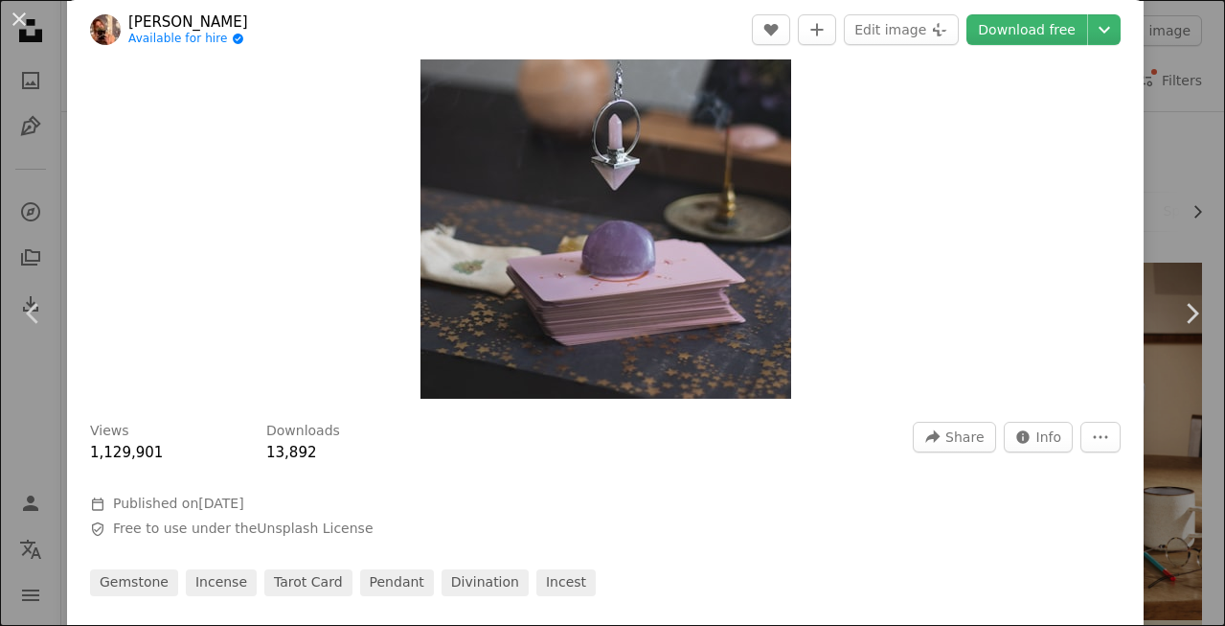
click at [1172, 151] on div "An X shape Chevron left Chevron right [PERSON_NAME] Available for hire A checkm…" at bounding box center [612, 313] width 1225 height 626
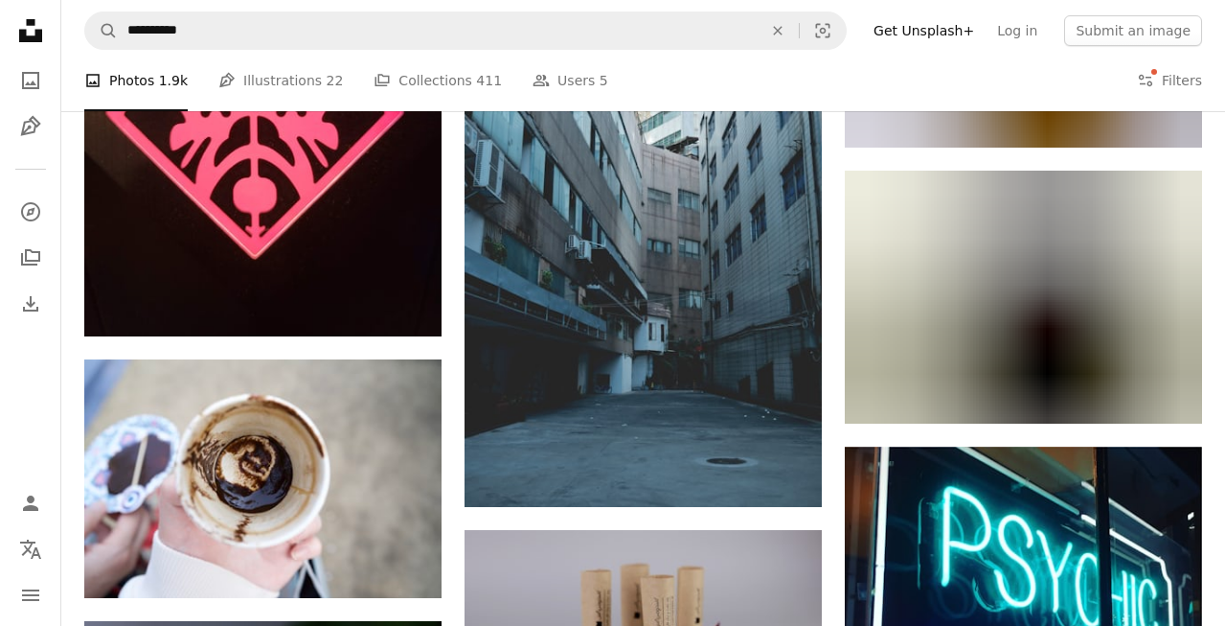
scroll to position [2101, 0]
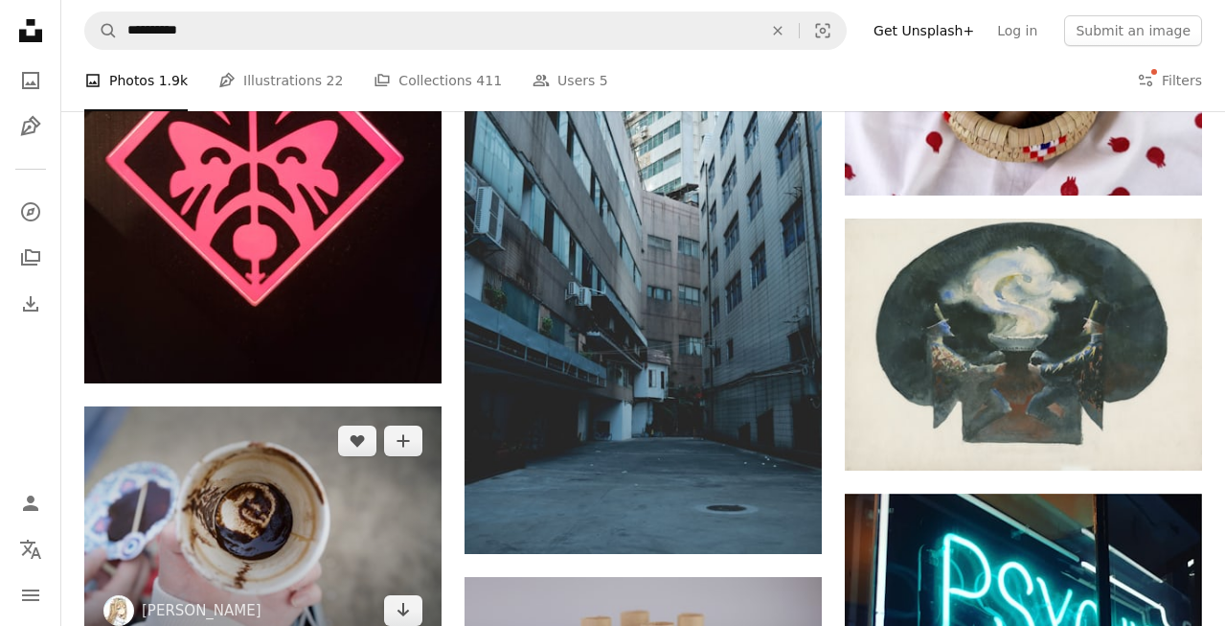
click at [367, 406] on img at bounding box center [262, 525] width 357 height 239
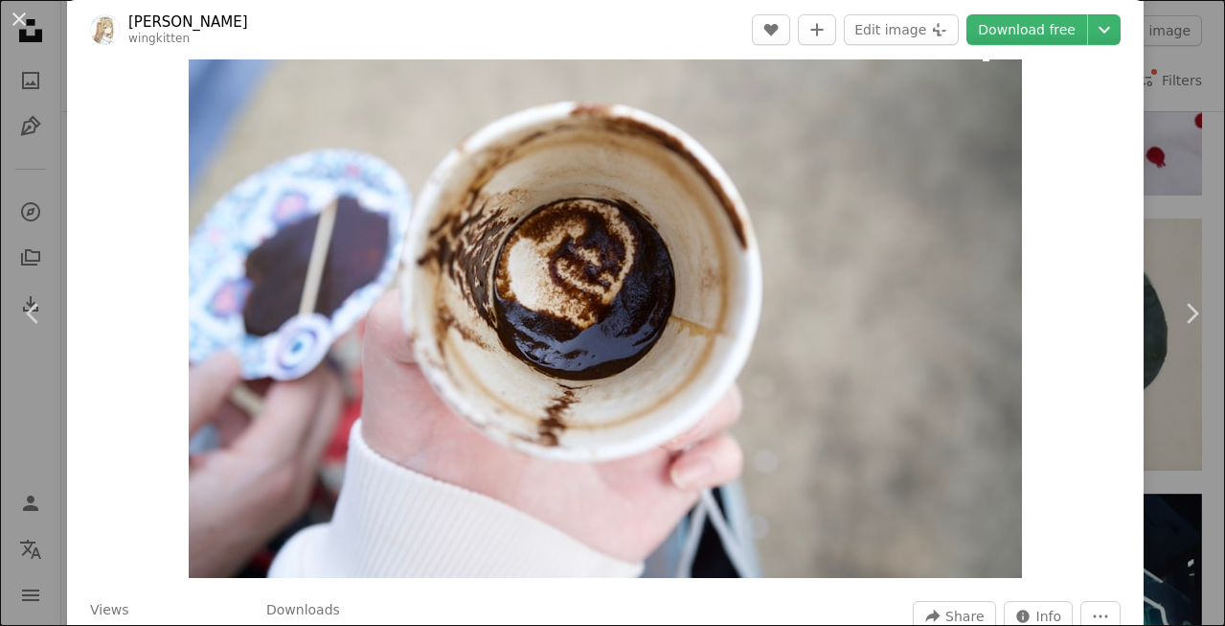
scroll to position [64, 0]
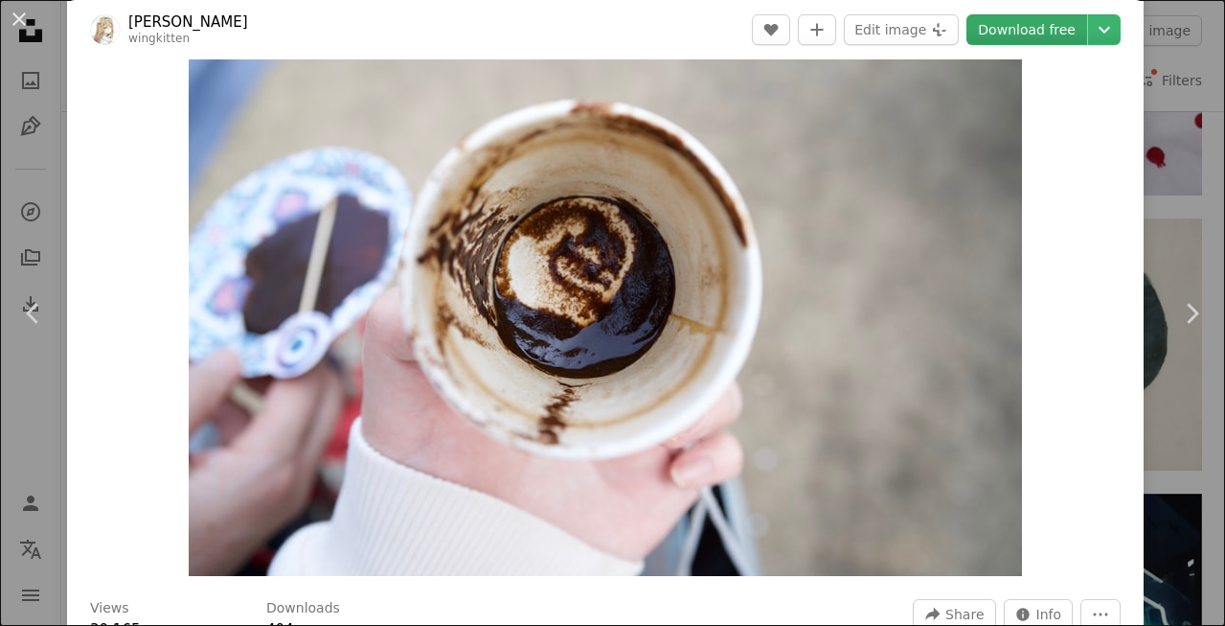
click at [1066, 27] on link "Download free" at bounding box center [1027, 29] width 121 height 31
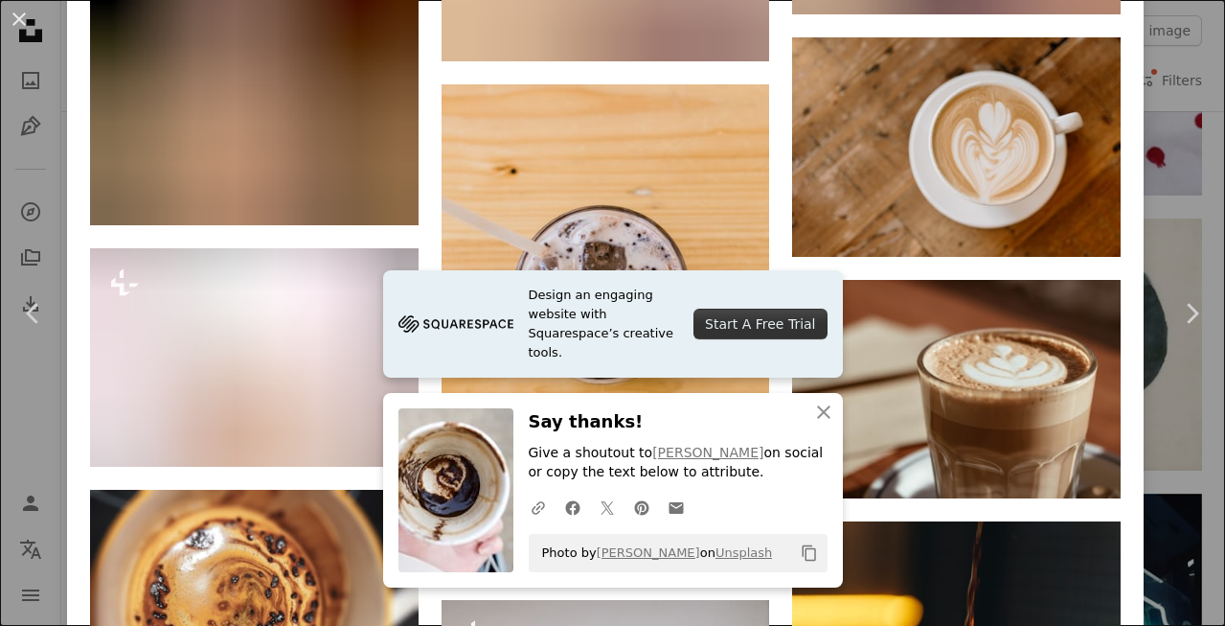
scroll to position [5873, 0]
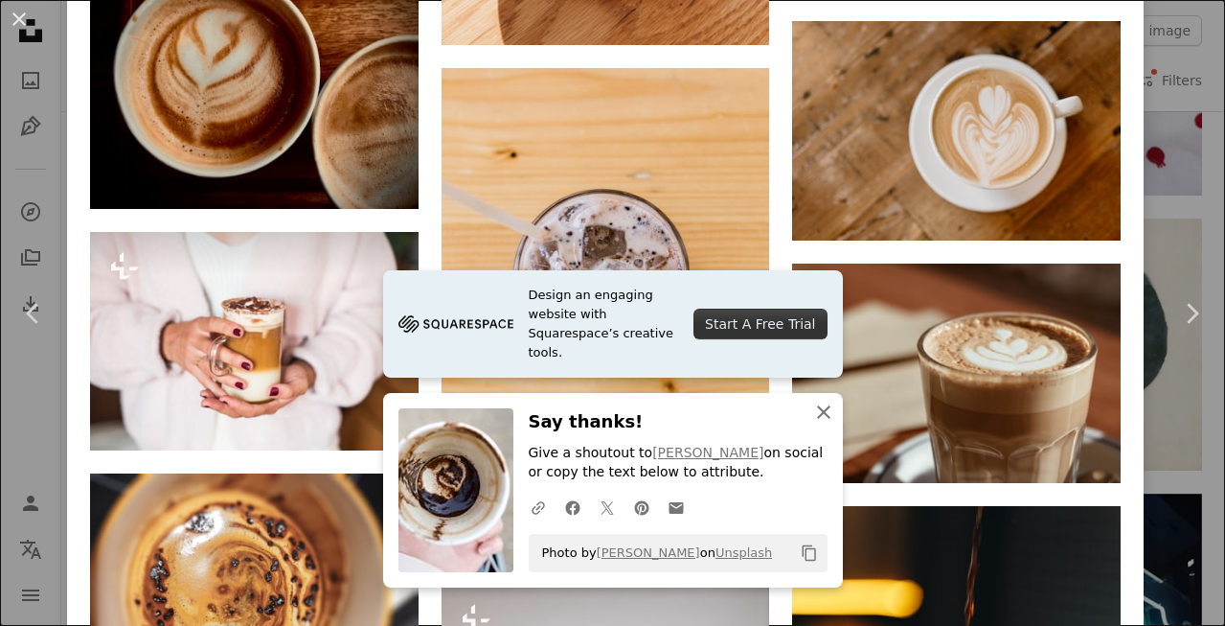
click at [831, 420] on icon "An X shape" at bounding box center [824, 412] width 23 height 23
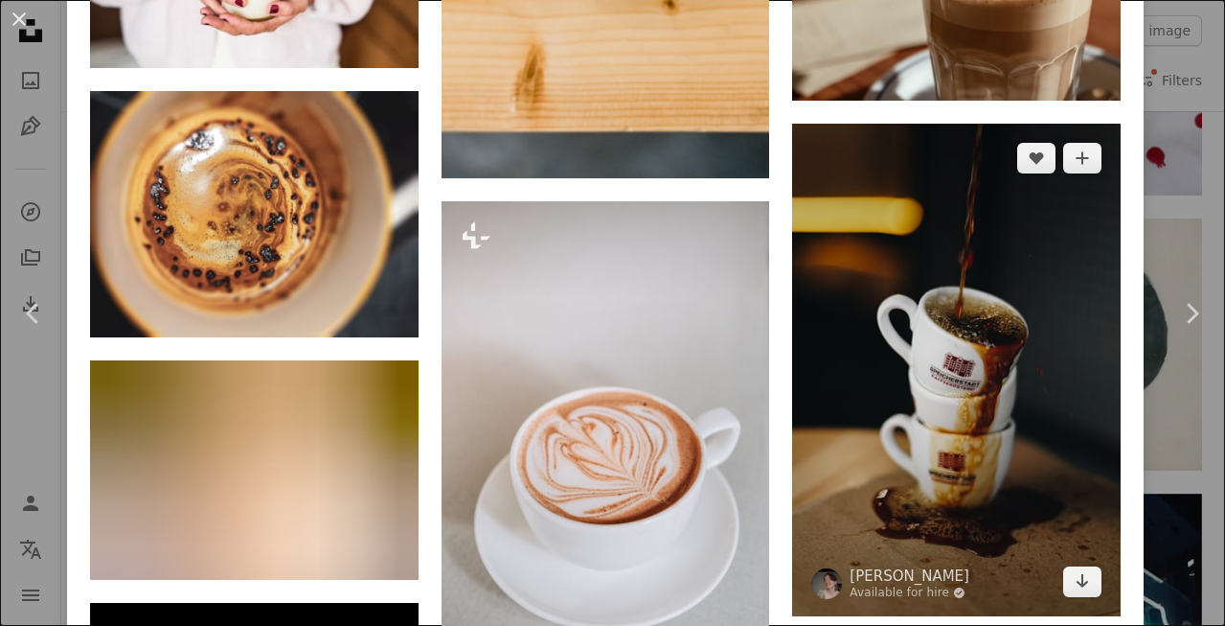
scroll to position [6260, 0]
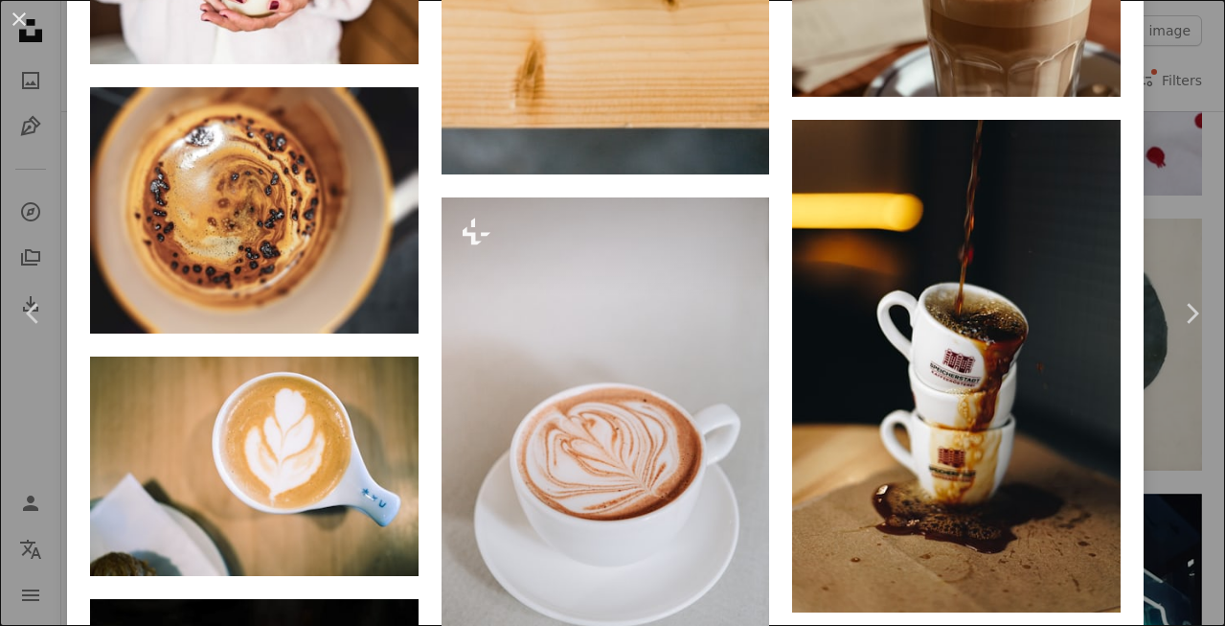
click at [1207, 157] on div "An X shape Chevron left Chevron right [PERSON_NAME] wingkitten A heart A plus s…" at bounding box center [612, 313] width 1225 height 626
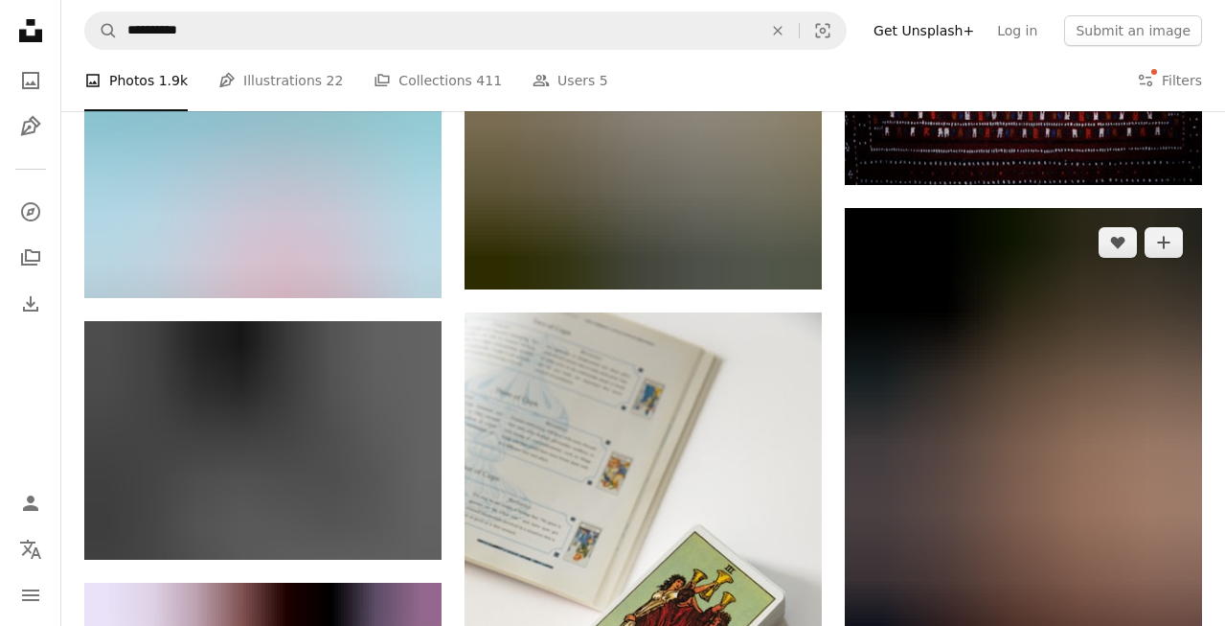
scroll to position [8521, 0]
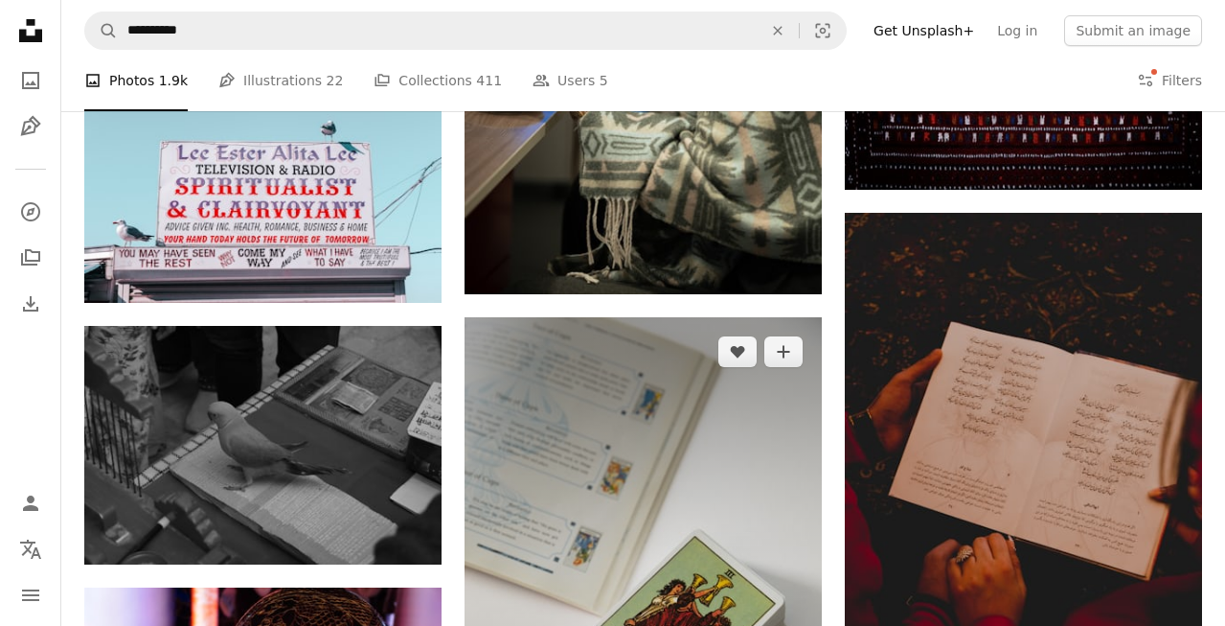
click at [657, 387] on img at bounding box center [643, 585] width 357 height 537
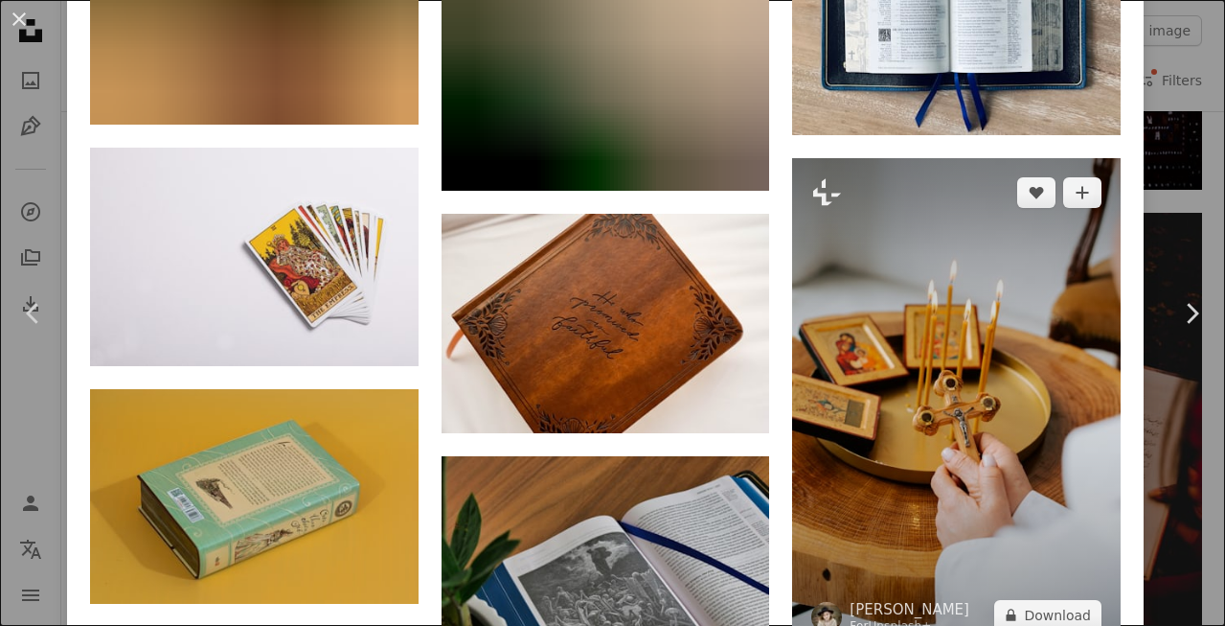
scroll to position [2194, 0]
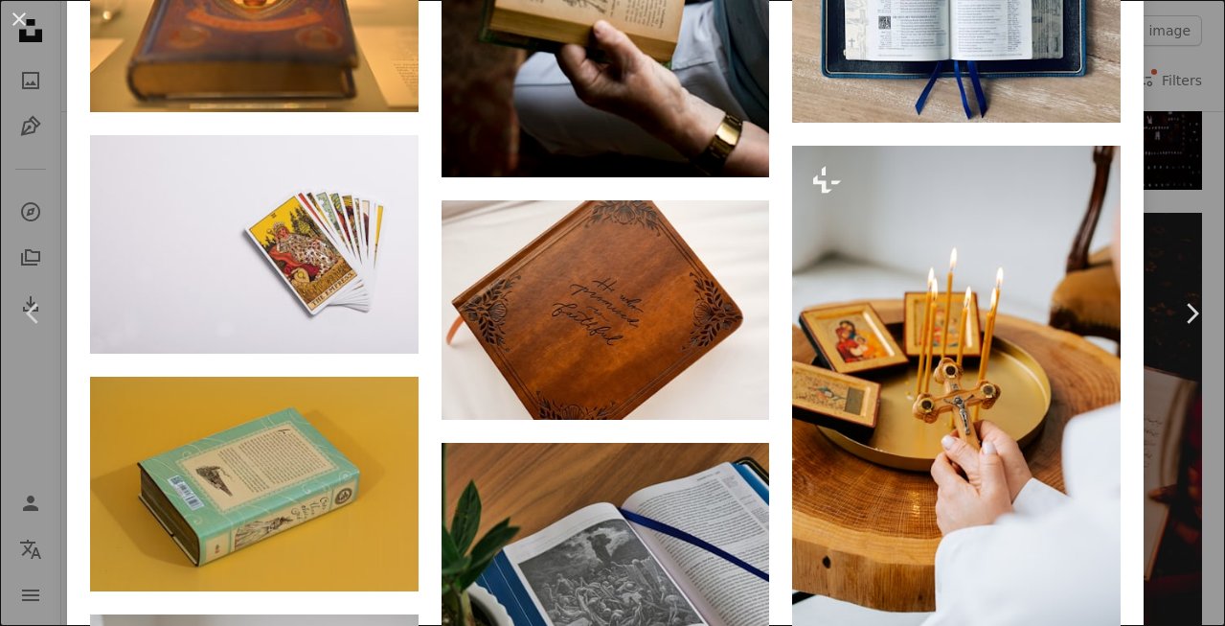
click at [1207, 129] on div "An X shape Chevron left Chevron right Viva [PERSON_NAME] Studios Available for …" at bounding box center [612, 313] width 1225 height 626
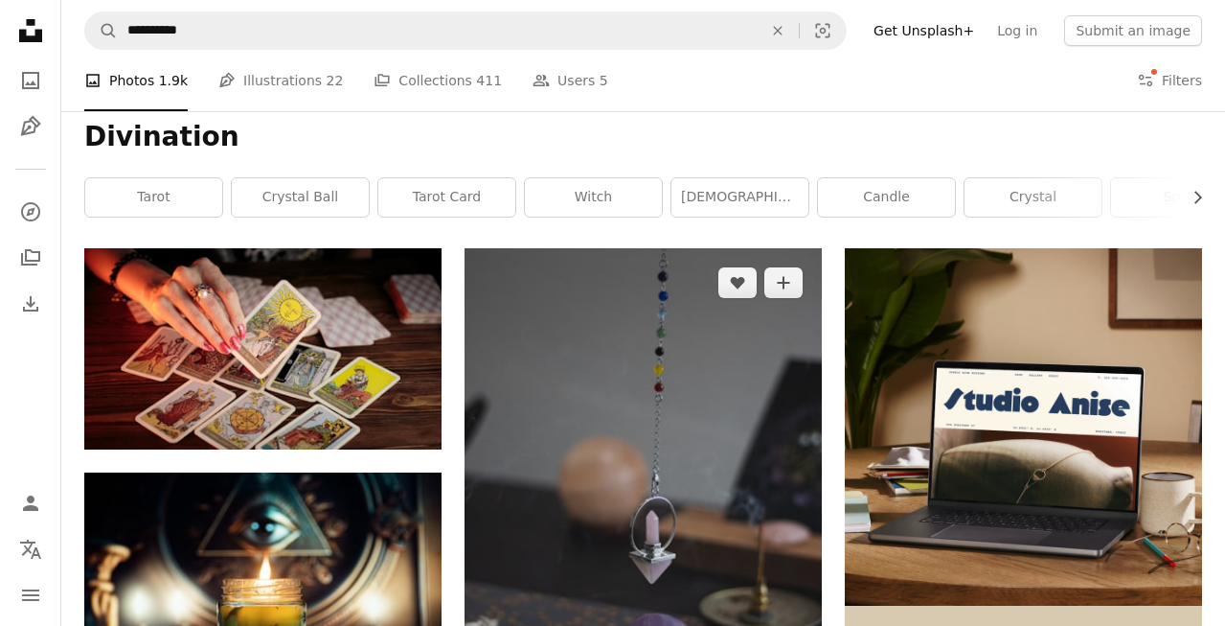
scroll to position [237, 0]
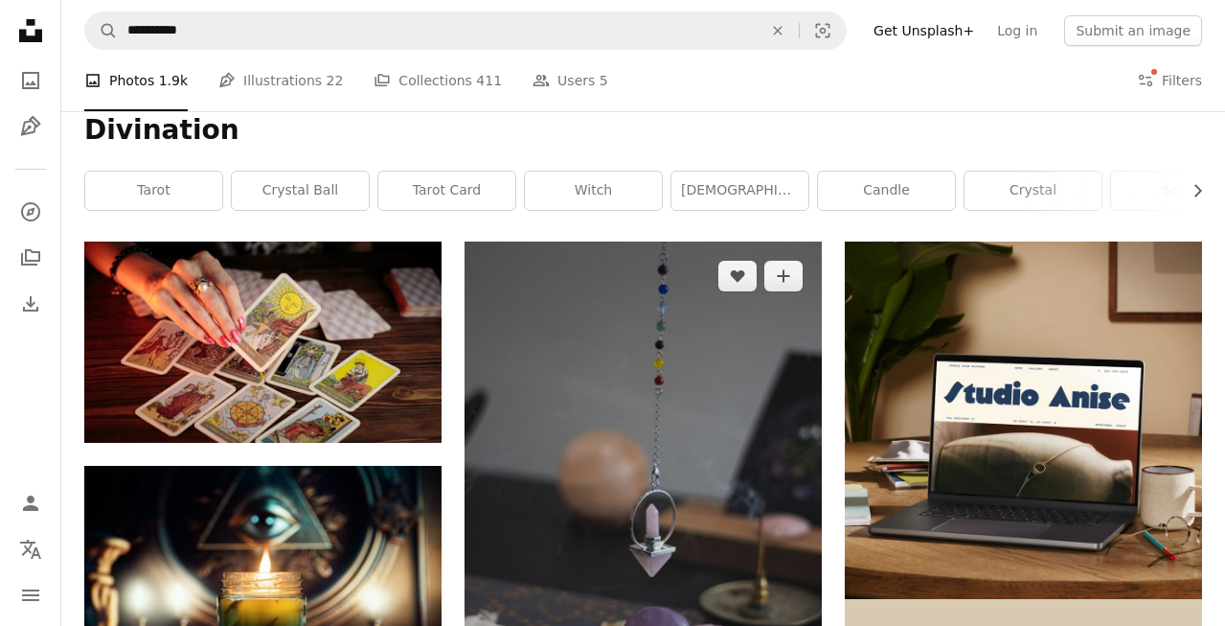
click at [622, 324] on img at bounding box center [643, 509] width 357 height 537
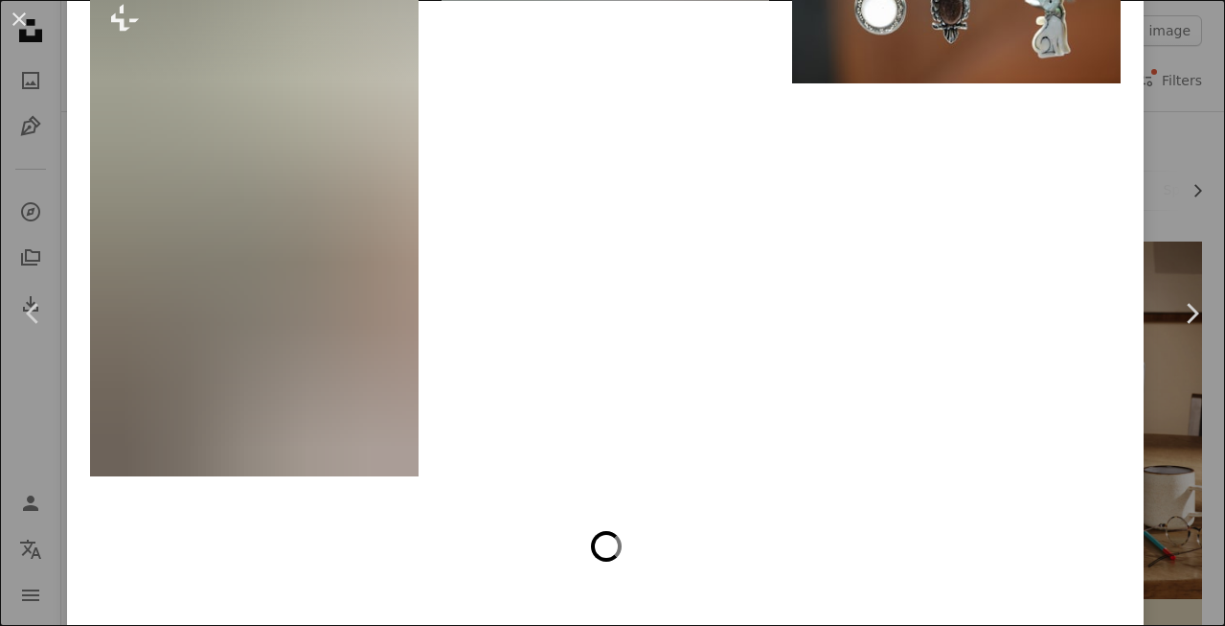
scroll to position [5635, 0]
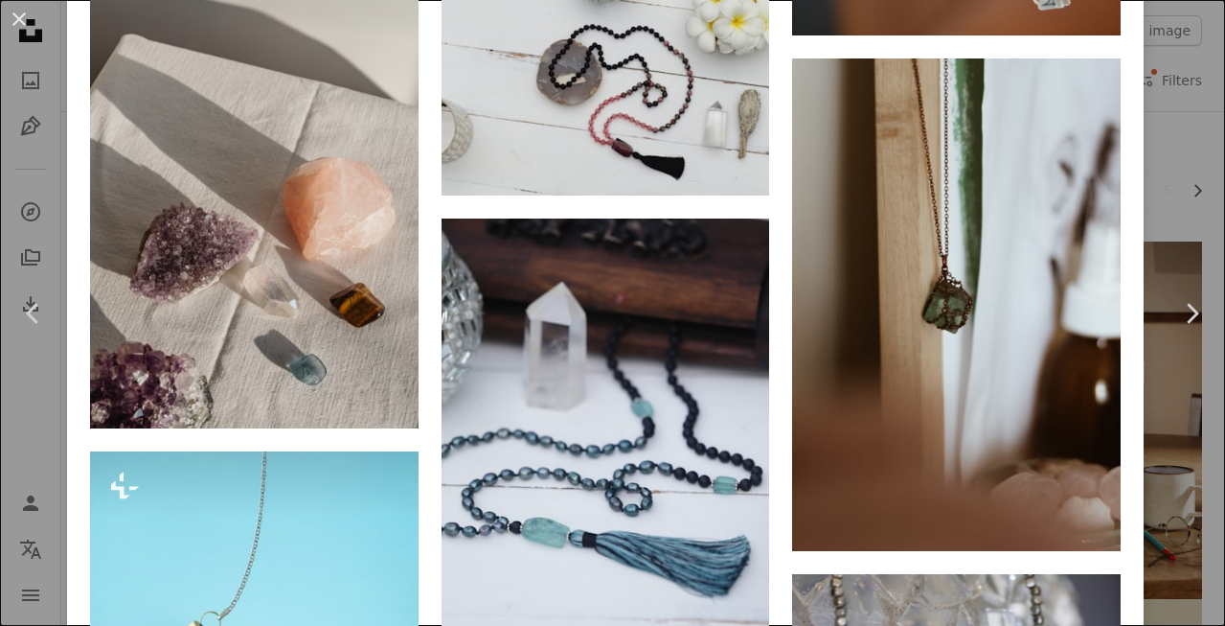
click at [1202, 152] on div "An X shape Chevron left Chevron right [PERSON_NAME] Available for hire A checkm…" at bounding box center [612, 313] width 1225 height 626
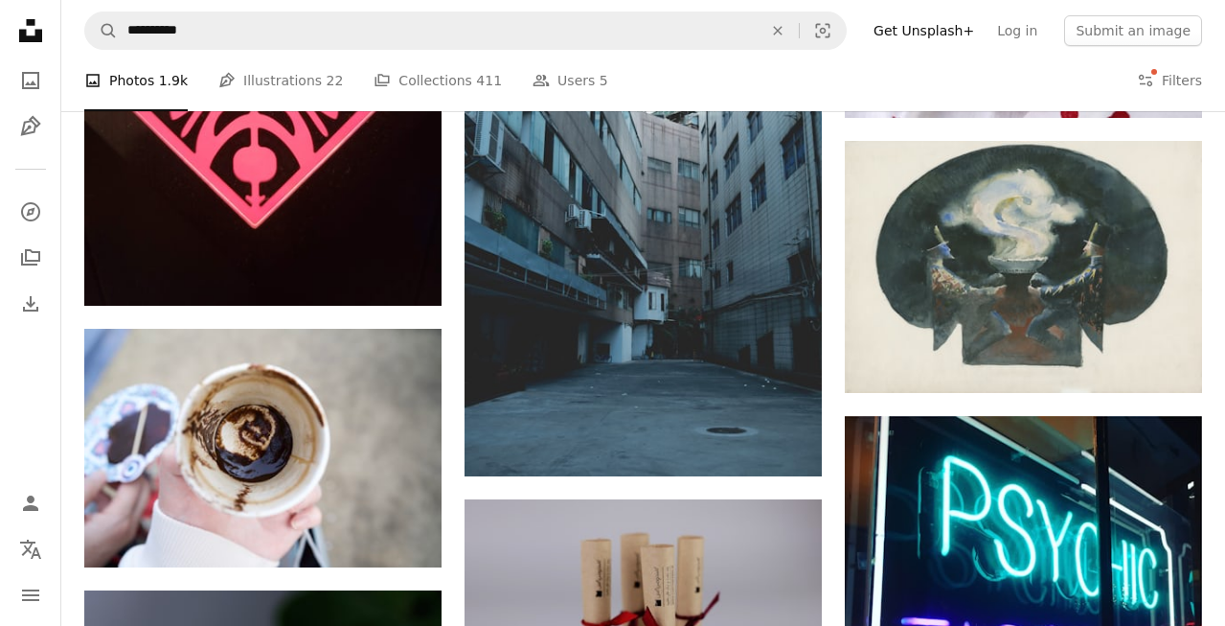
scroll to position [2183, 0]
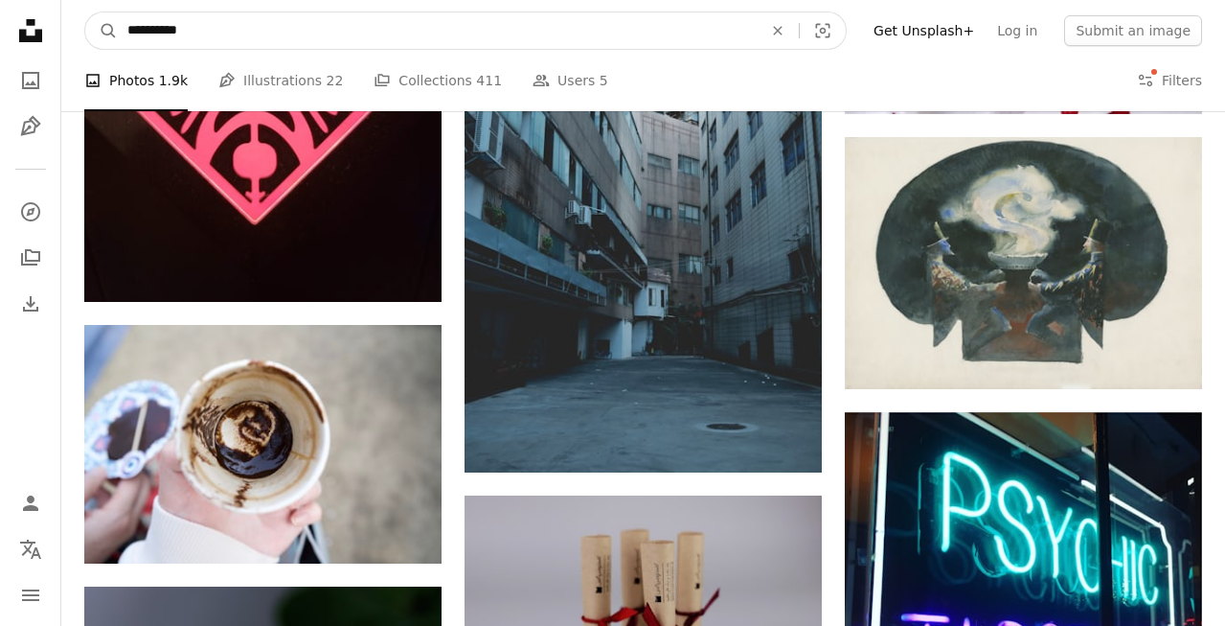
click at [453, 29] on input "**********" at bounding box center [437, 30] width 639 height 36
type input "**********"
click at [85, 12] on button "A magnifying glass" at bounding box center [101, 30] width 33 height 36
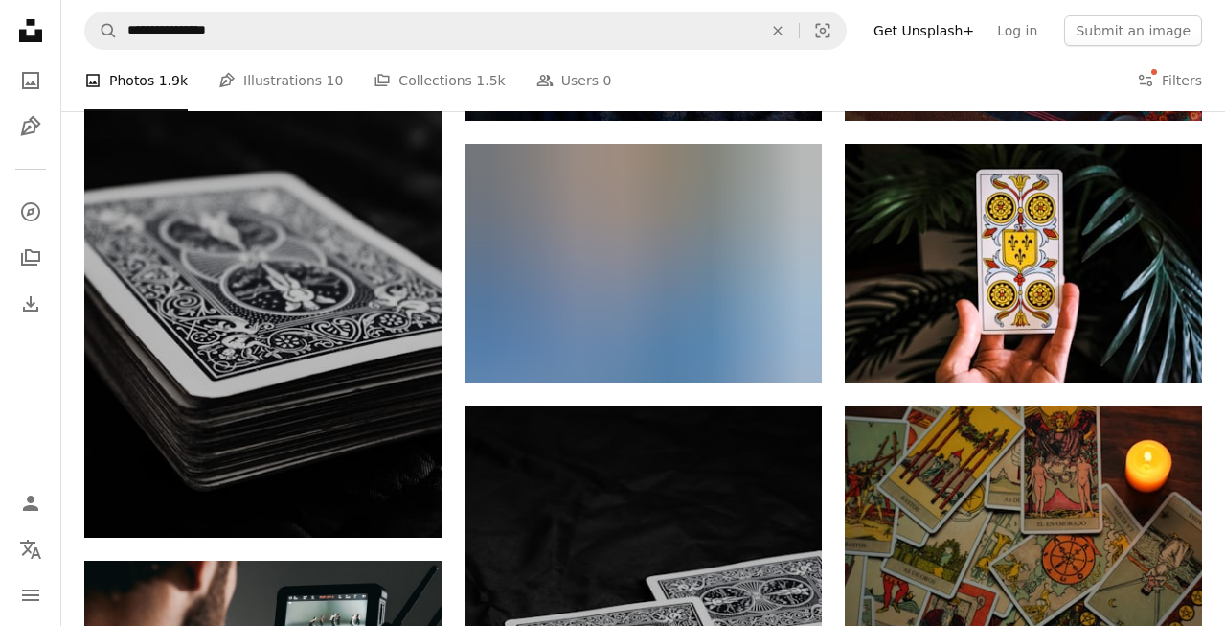
scroll to position [3018, 0]
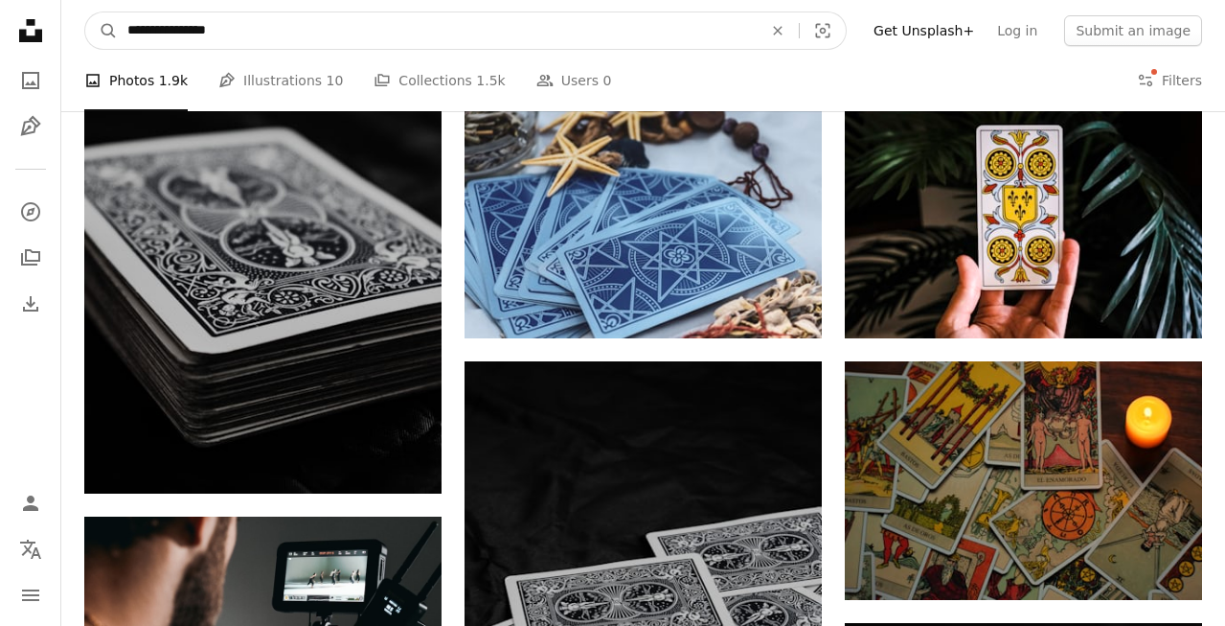
click at [488, 38] on input "**********" at bounding box center [437, 30] width 639 height 36
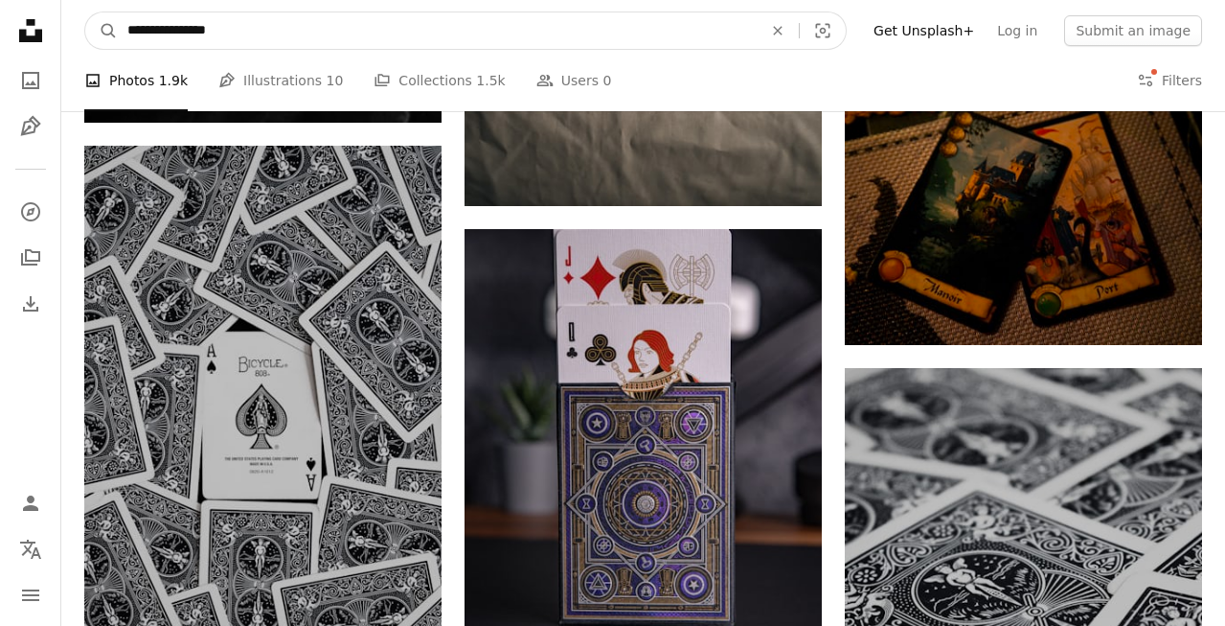
scroll to position [4672, 0]
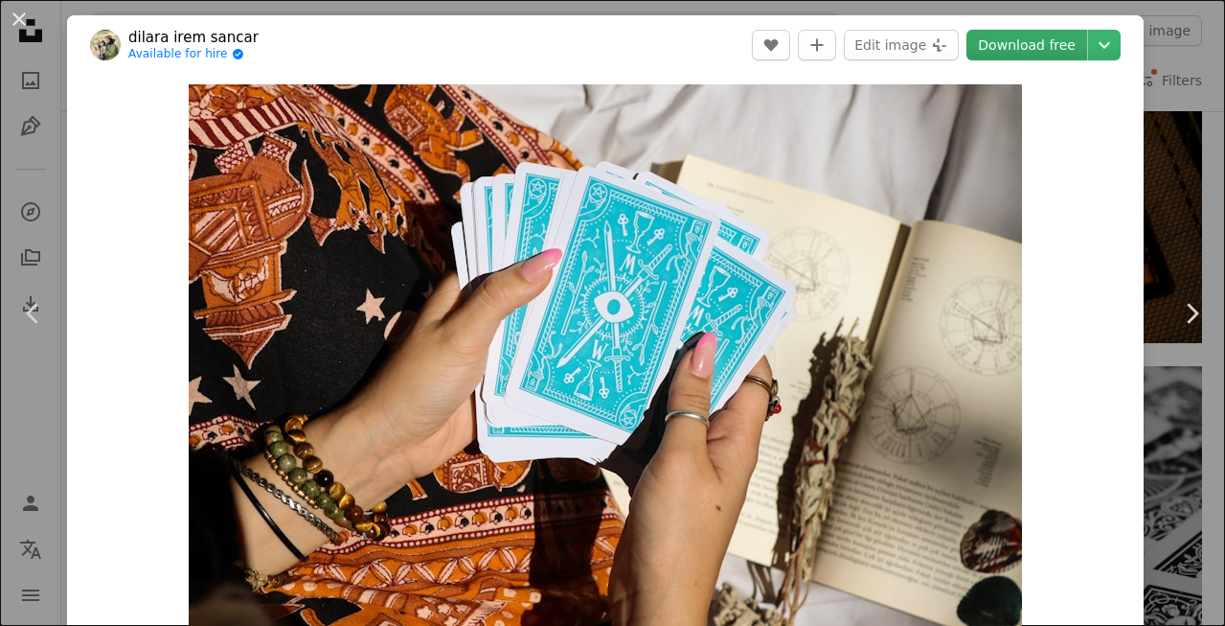
click at [1044, 53] on link "Download free" at bounding box center [1027, 45] width 121 height 31
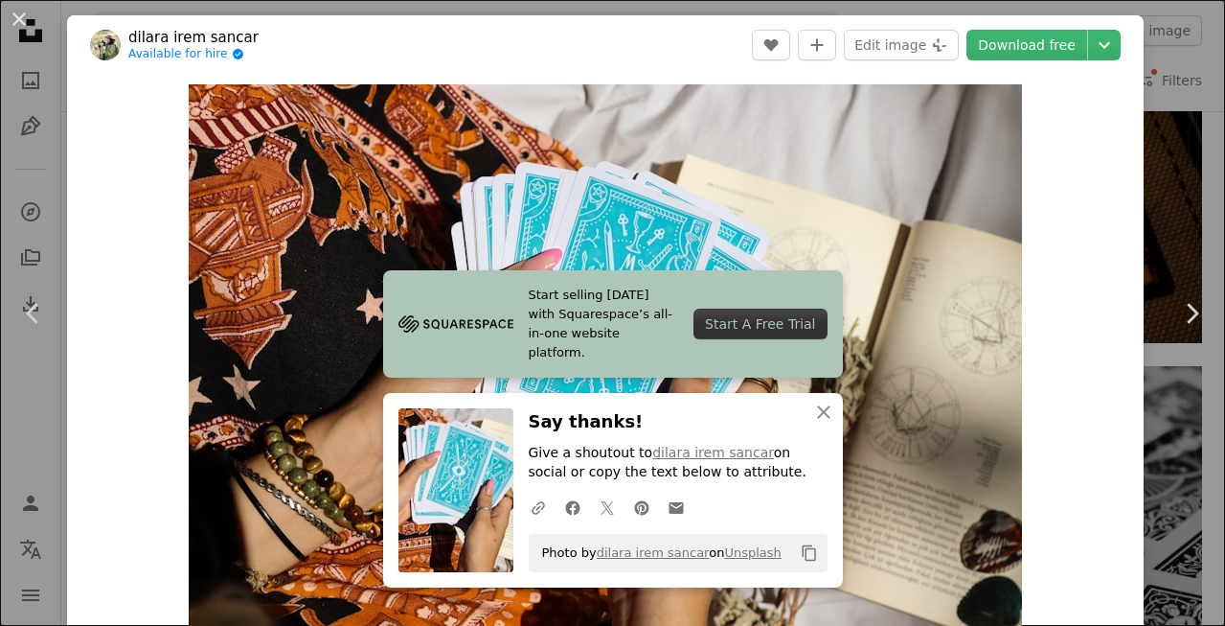
click at [1074, 493] on div "Zoom in" at bounding box center [605, 362] width 1077 height 575
click at [822, 412] on icon "button" at bounding box center [823, 411] width 13 height 13
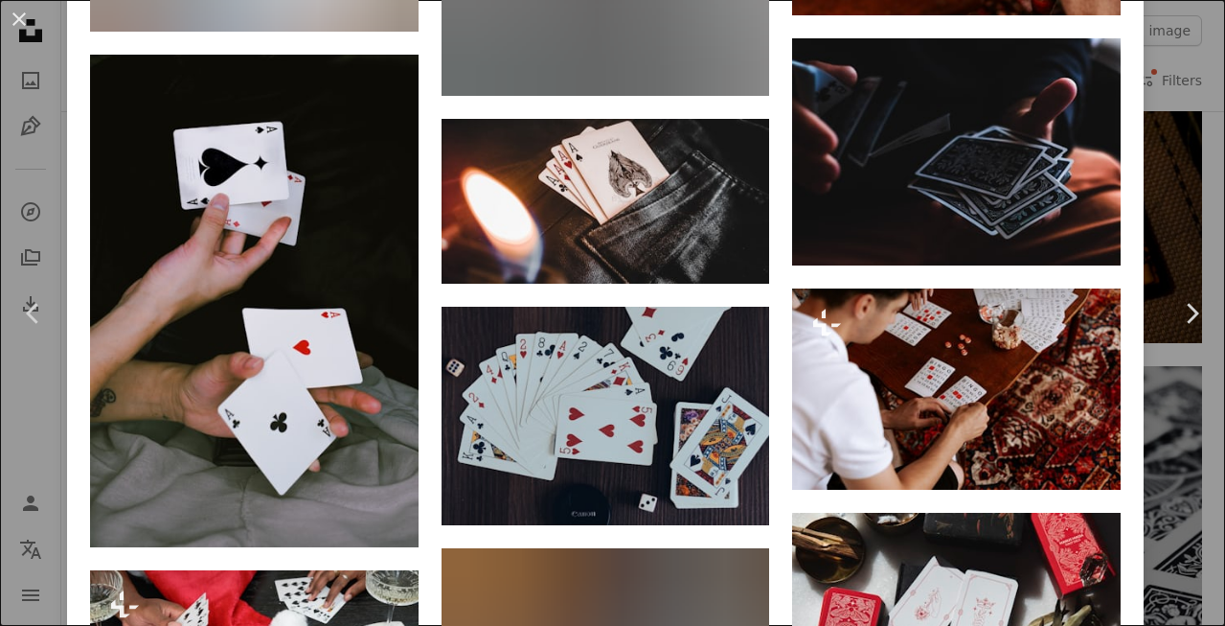
scroll to position [2976, 0]
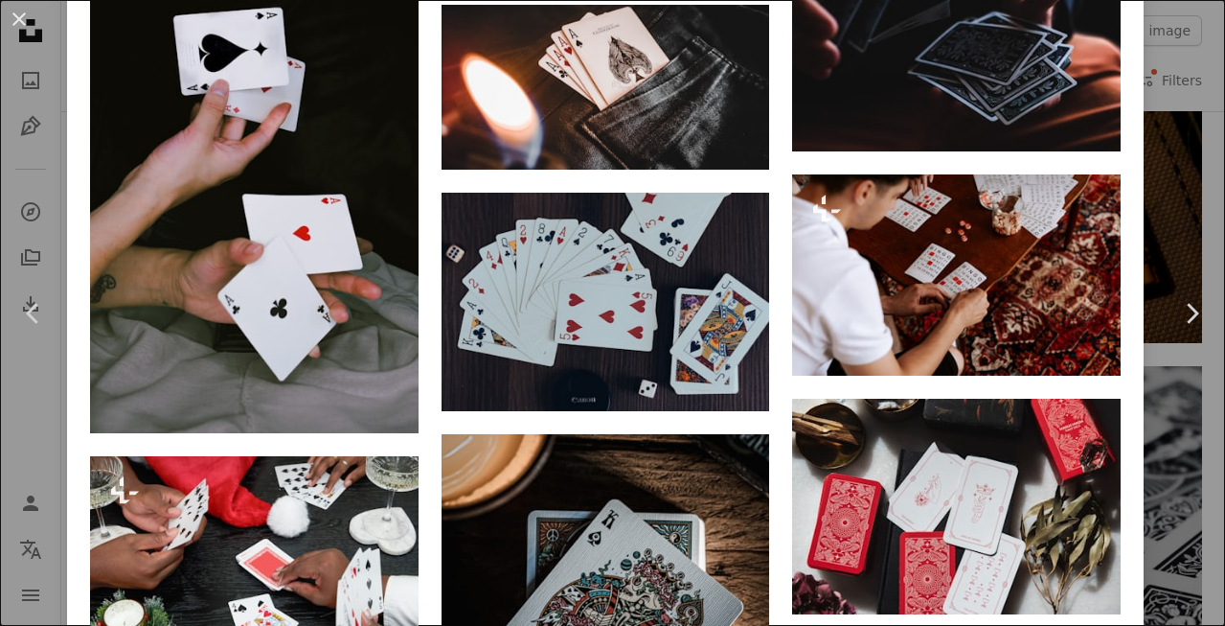
click at [1222, 118] on div "An X shape Chevron left Chevron right dilara irem sancar Available for hire A c…" at bounding box center [612, 313] width 1225 height 626
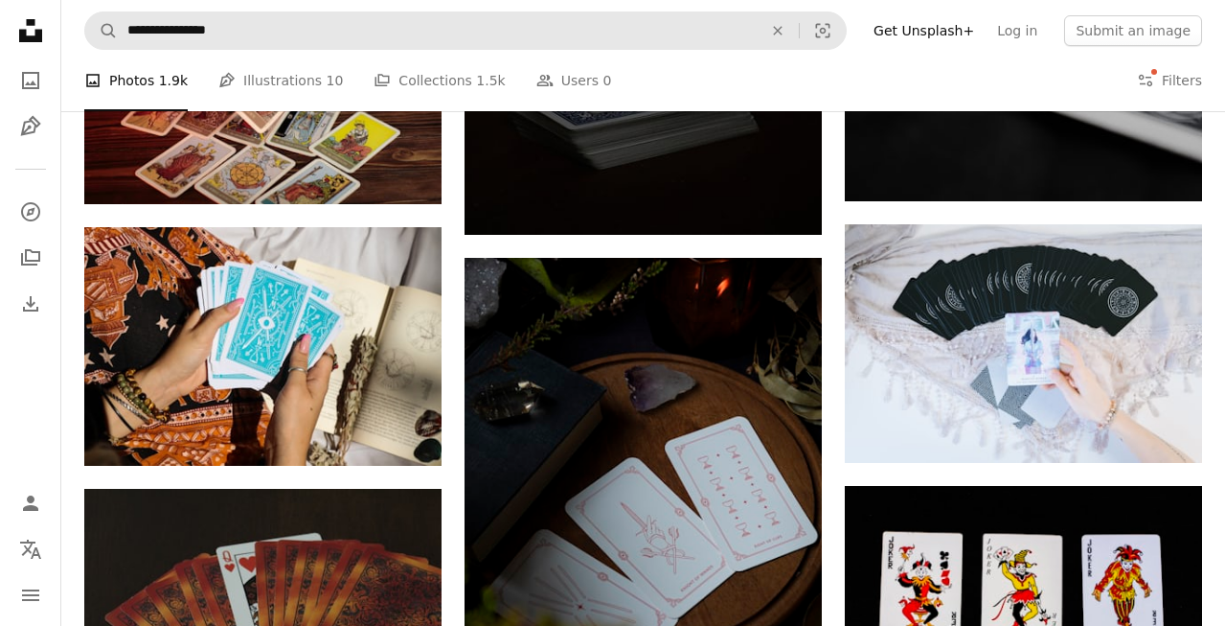
scroll to position [5335, 0]
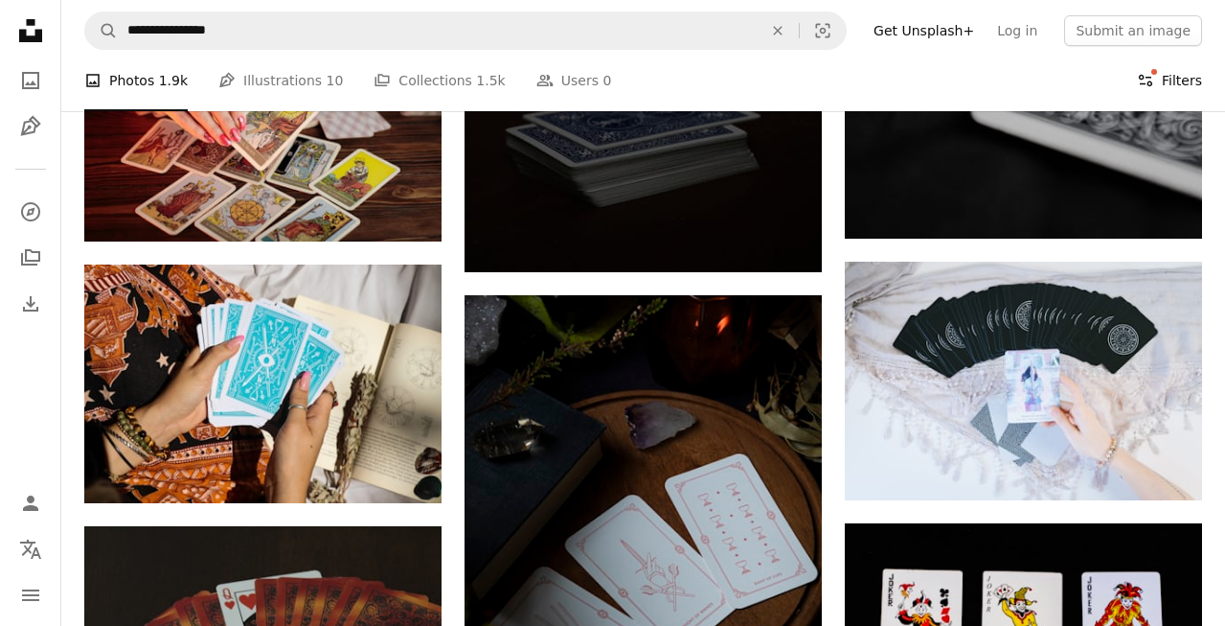
click at [1177, 86] on button "Filters Filters" at bounding box center [1169, 80] width 65 height 61
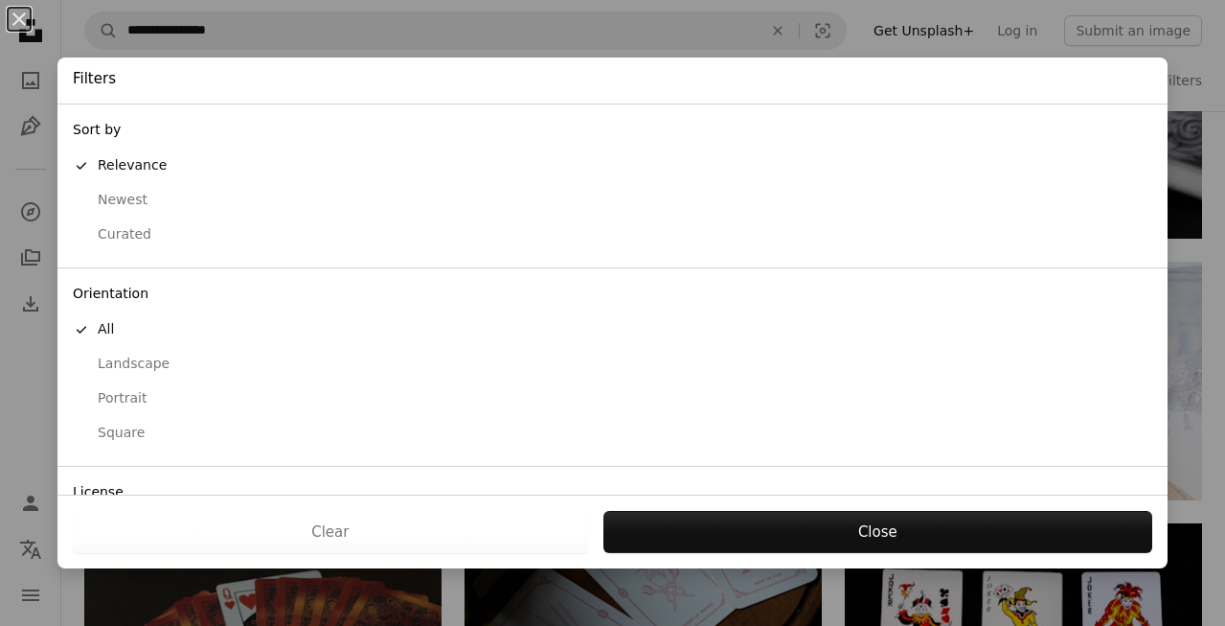
click at [135, 443] on button "Square" at bounding box center [612, 433] width 1110 height 34
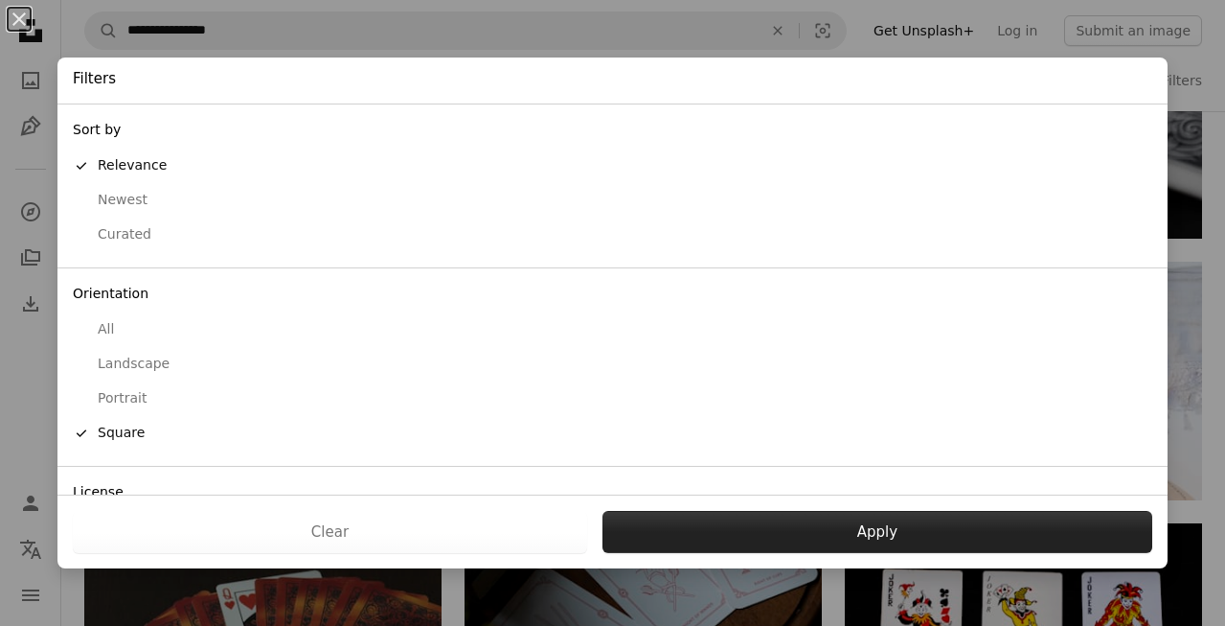
click at [799, 520] on button "Apply" at bounding box center [878, 532] width 550 height 42
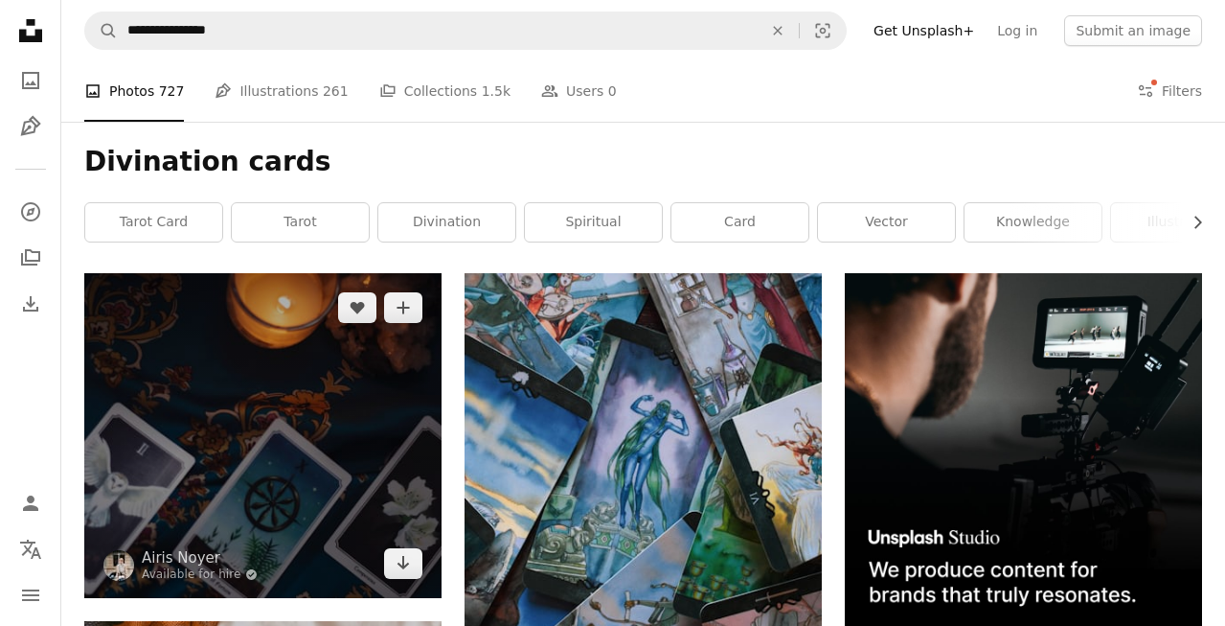
scroll to position [188, 0]
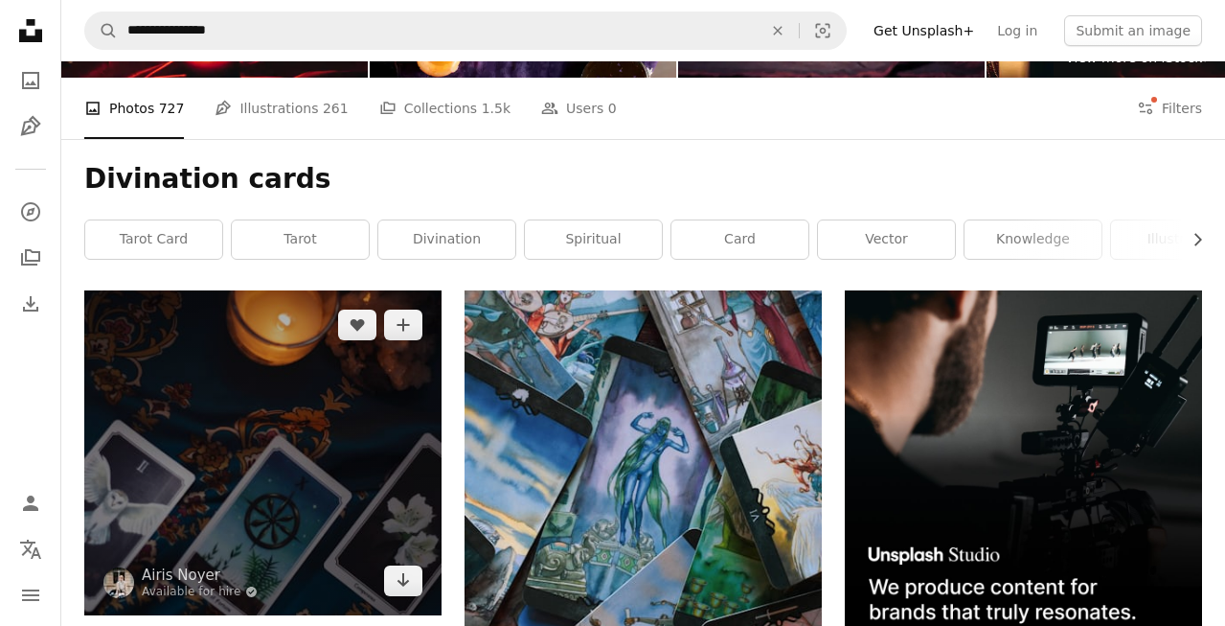
click at [281, 290] on img at bounding box center [262, 452] width 357 height 325
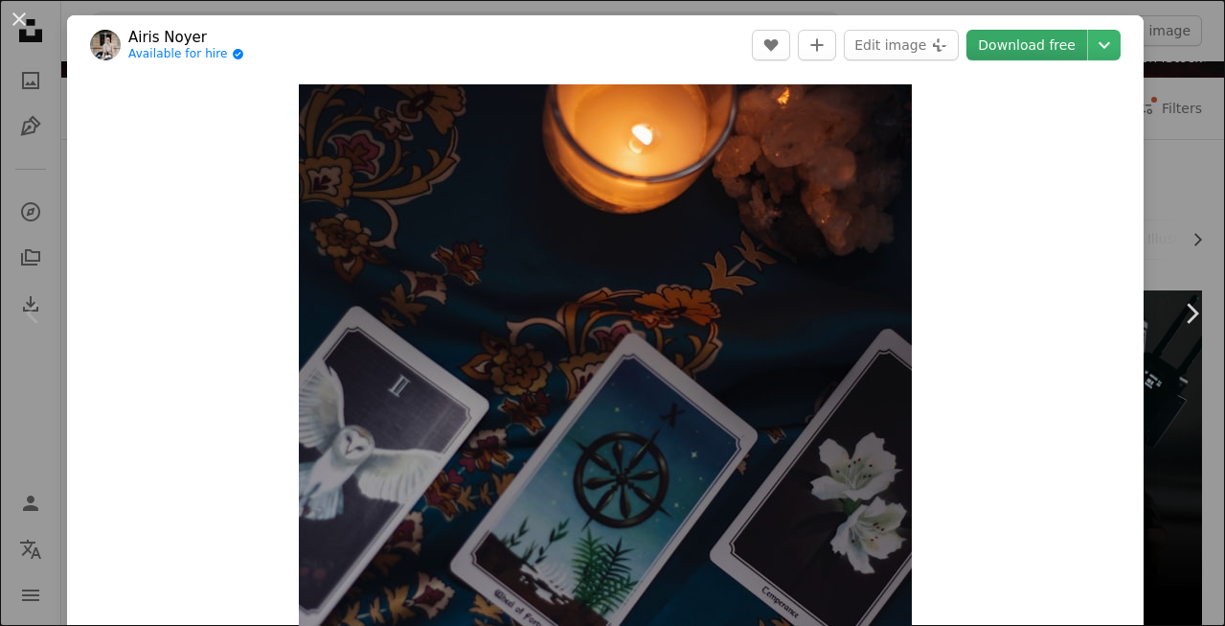
click at [1058, 43] on link "Download free" at bounding box center [1027, 45] width 121 height 31
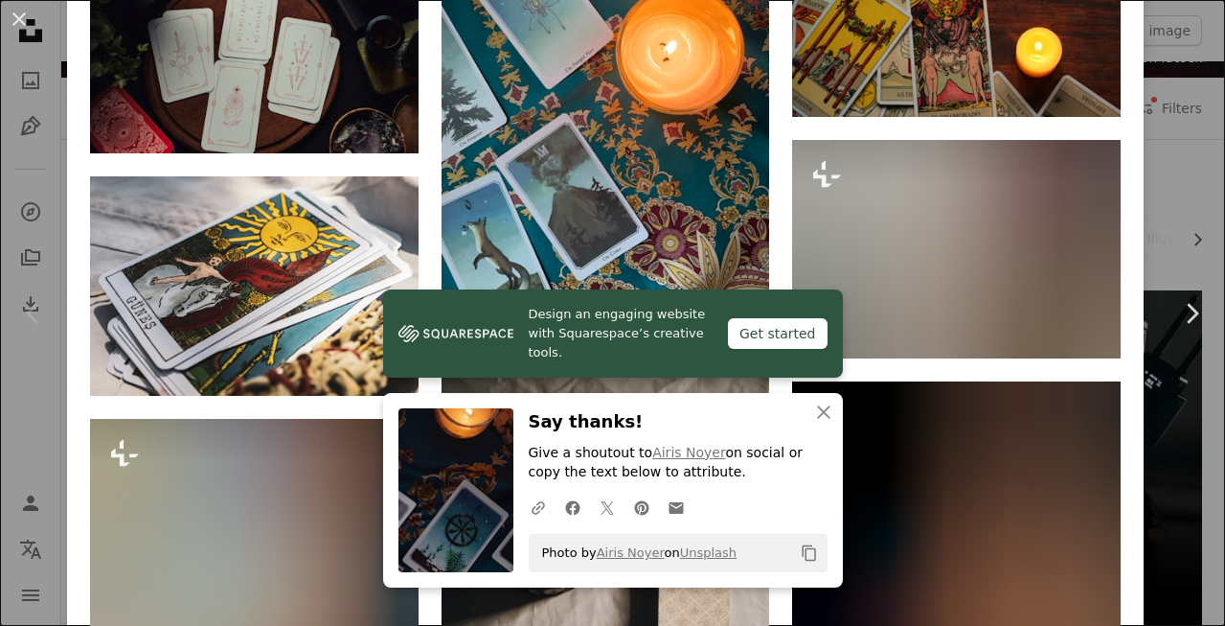
scroll to position [1463, 0]
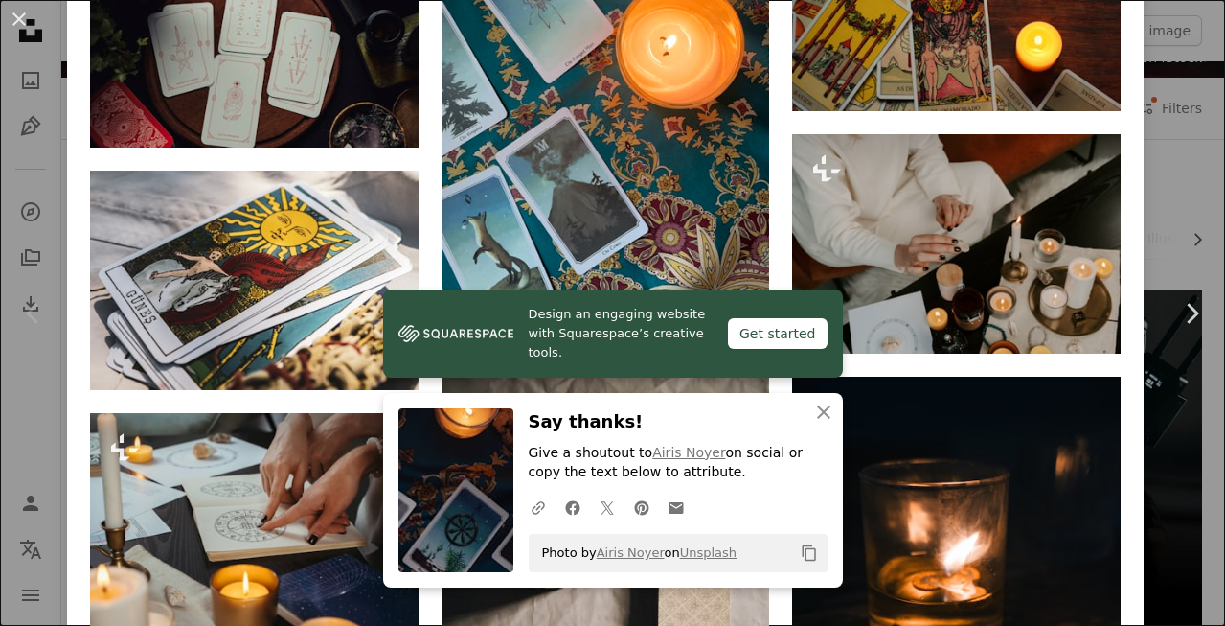
click at [1183, 77] on div "An X shape Chevron left Chevron right Airis Noyer Available for hire A checkmar…" at bounding box center [612, 313] width 1225 height 626
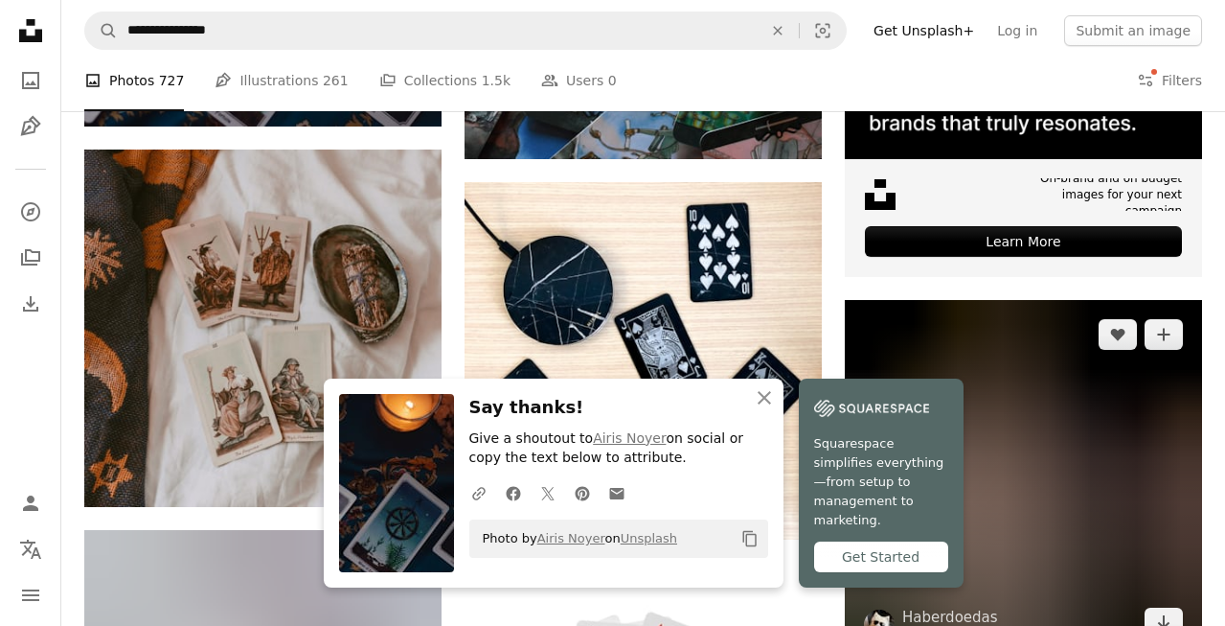
scroll to position [733, 0]
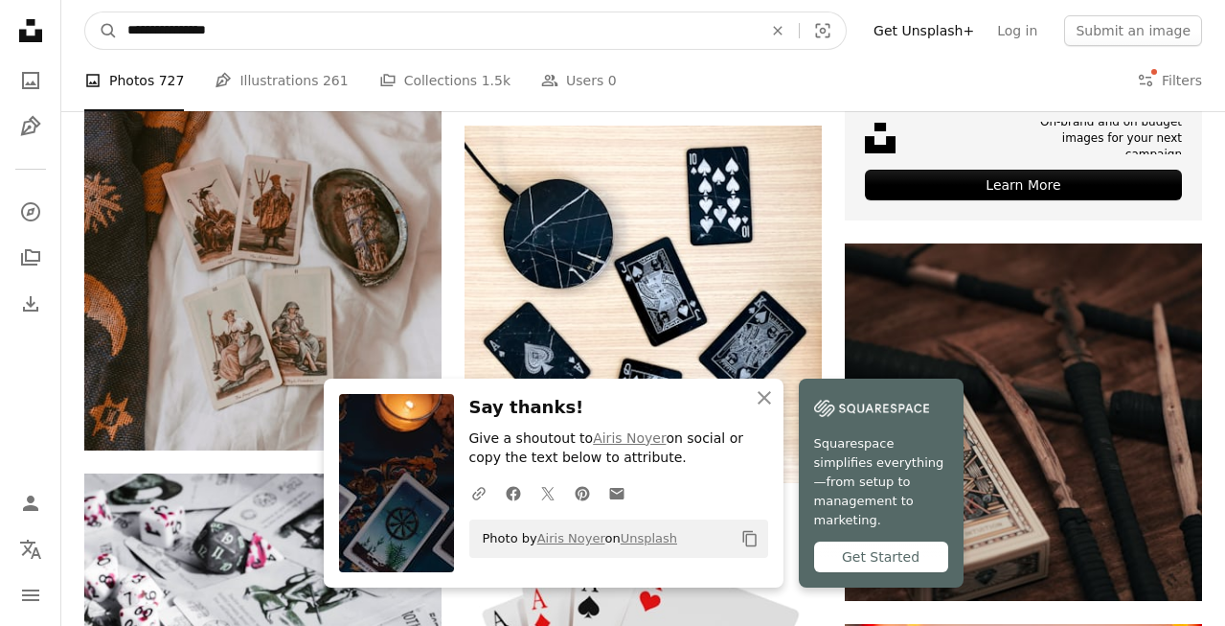
click at [202, 26] on input "**********" at bounding box center [437, 30] width 639 height 36
type input "**********"
click button "A magnifying glass" at bounding box center [101, 30] width 33 height 36
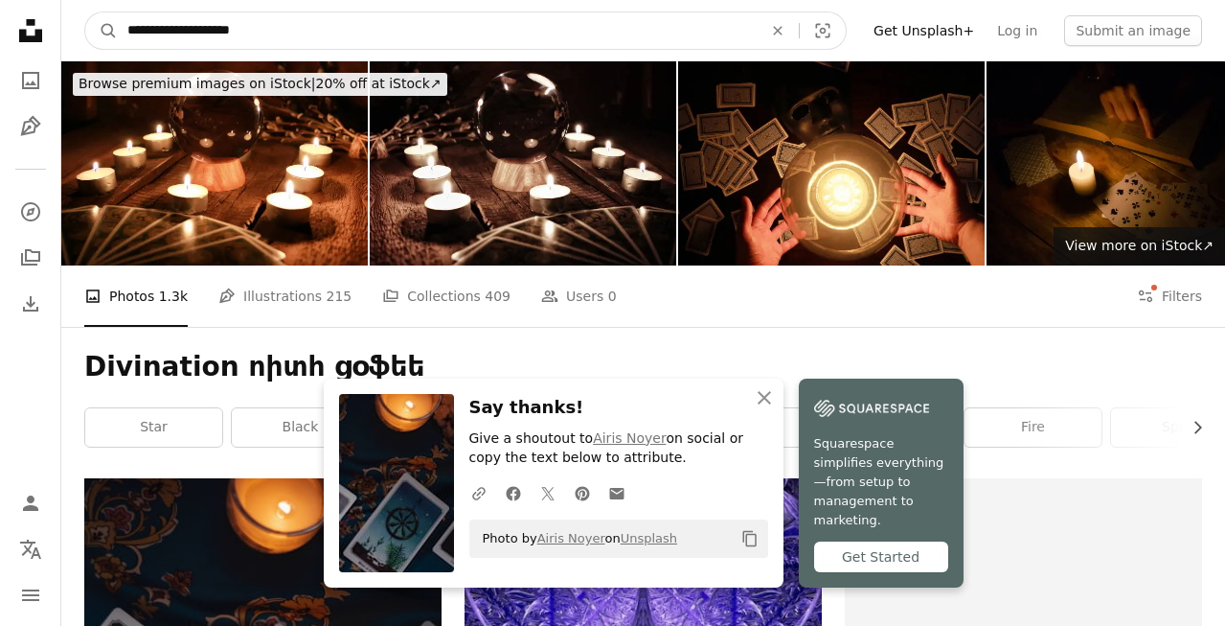
drag, startPoint x: 193, startPoint y: 30, endPoint x: 352, endPoint y: 24, distance: 159.2
click at [352, 26] on input "**********" at bounding box center [437, 30] width 639 height 36
type input "**********"
click button "A magnifying glass" at bounding box center [101, 30] width 33 height 36
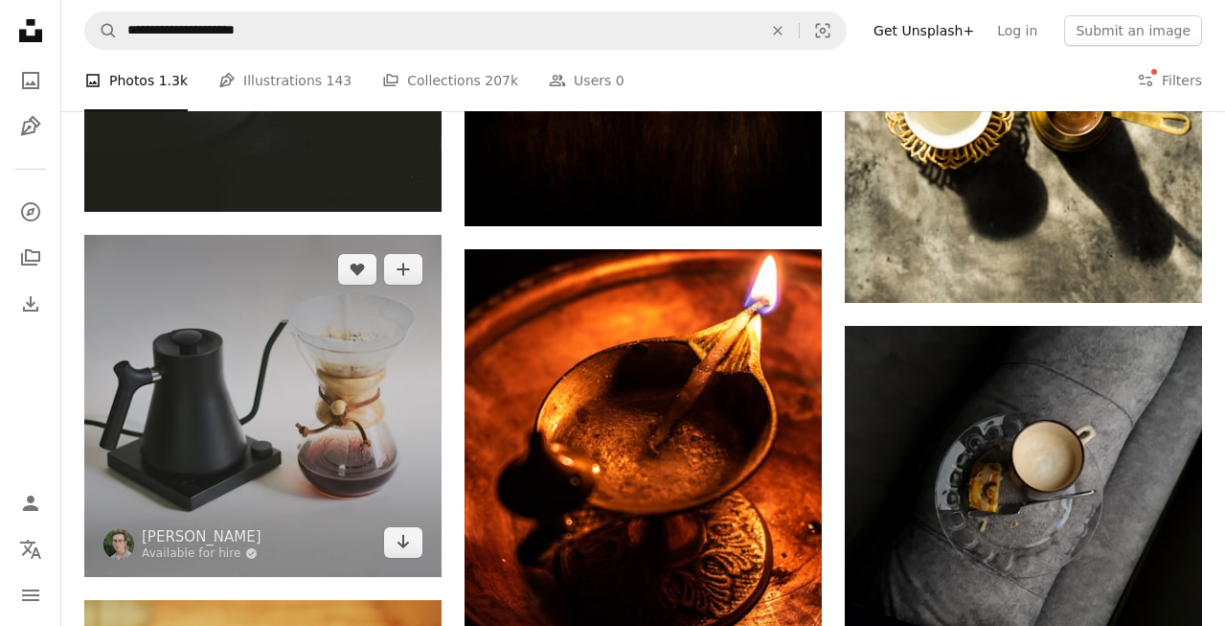
scroll to position [1399, 0]
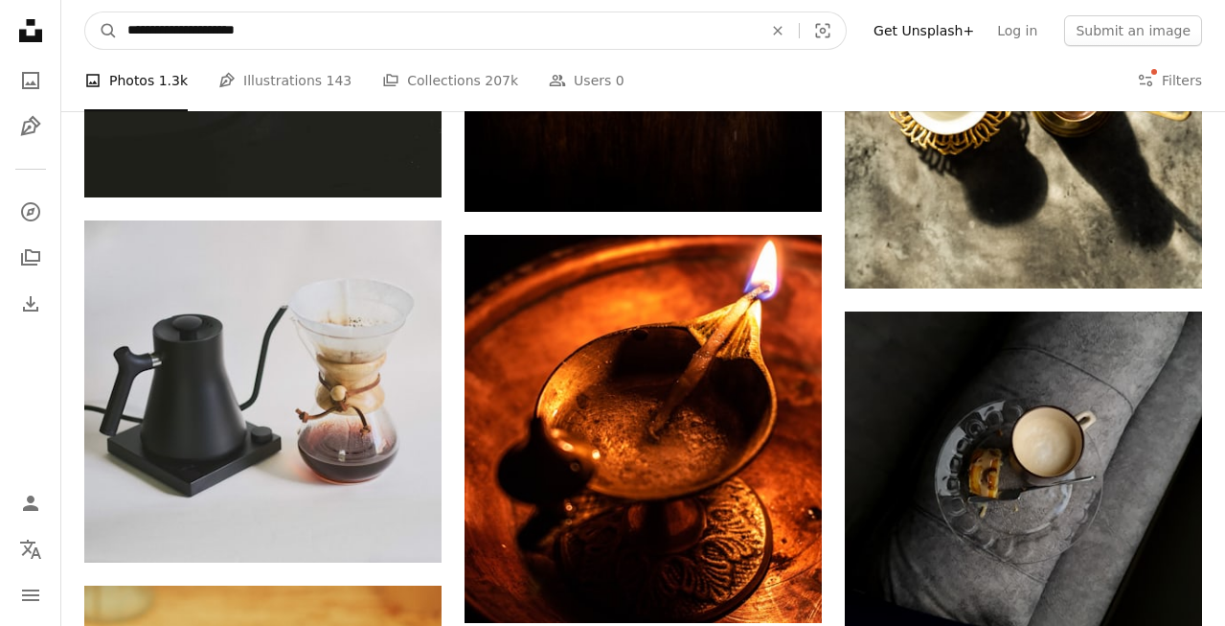
click at [359, 34] on input "**********" at bounding box center [437, 30] width 639 height 36
type input "**********"
click button "A magnifying glass" at bounding box center [101, 30] width 33 height 36
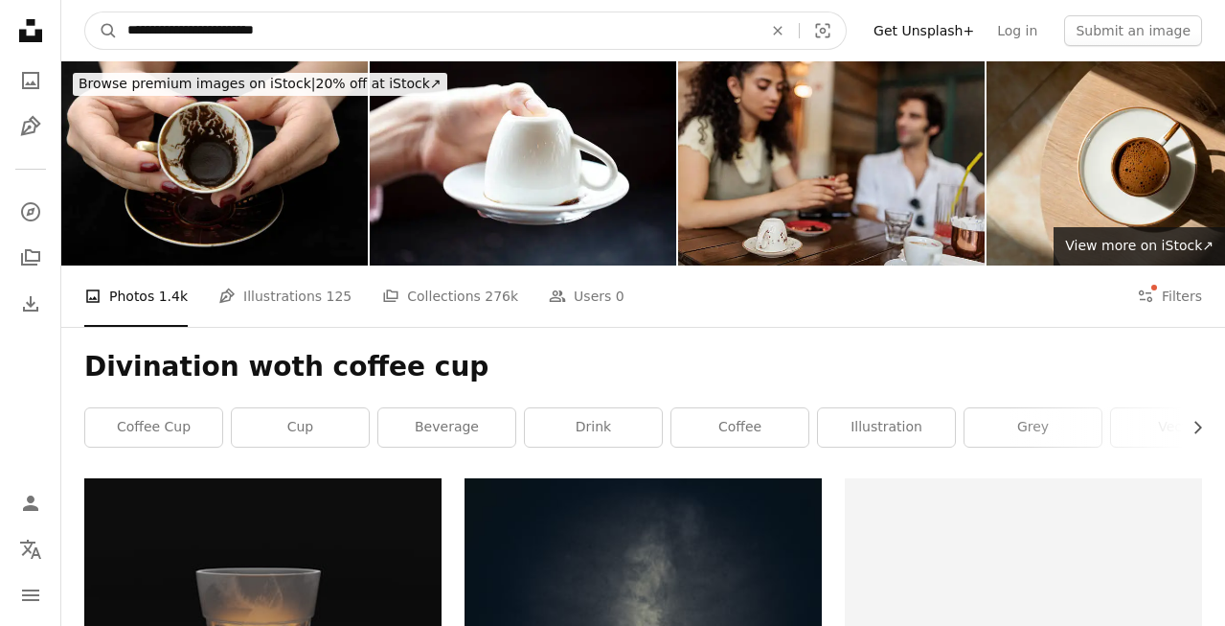
drag, startPoint x: 194, startPoint y: 31, endPoint x: 454, endPoint y: 29, distance: 260.6
click at [454, 31] on input "**********" at bounding box center [437, 30] width 639 height 36
paste input "Find visuals sitewide"
type input "**********"
click button "A magnifying glass" at bounding box center [101, 30] width 33 height 36
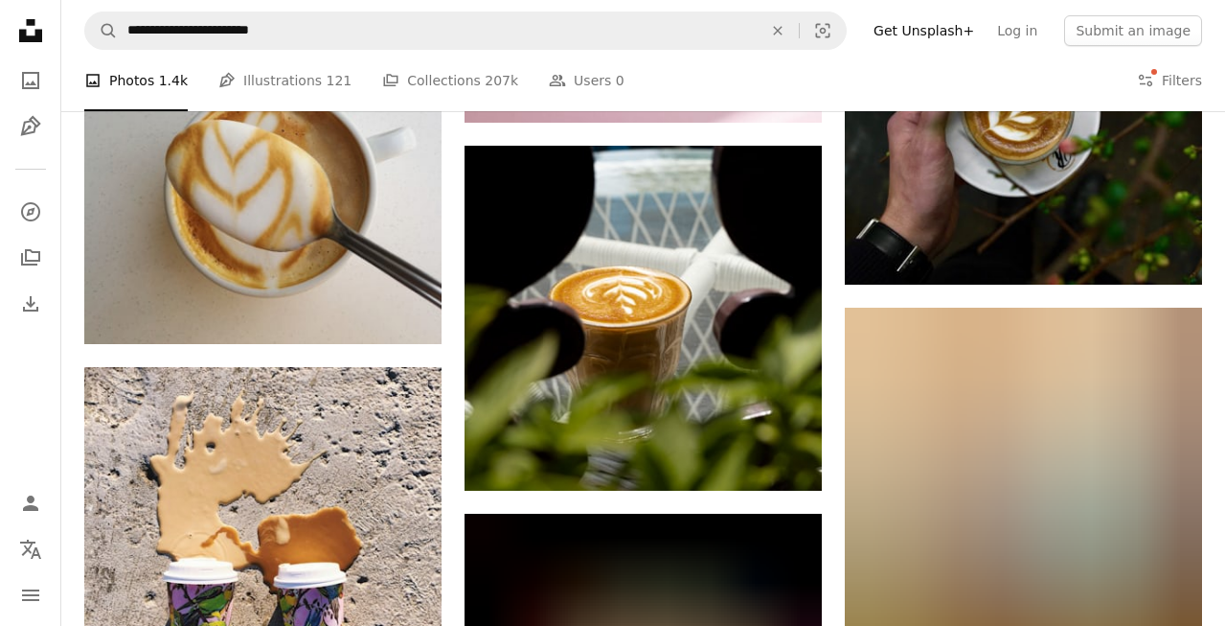
scroll to position [5239, 0]
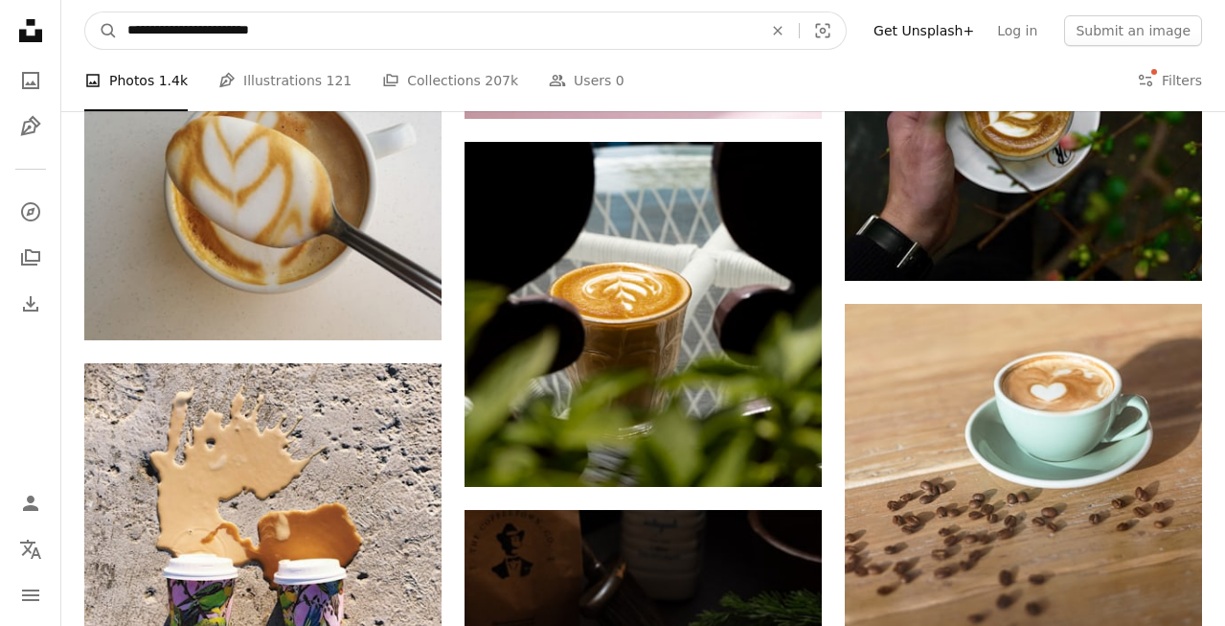
drag, startPoint x: 193, startPoint y: 28, endPoint x: 571, endPoint y: 26, distance: 378.5
click at [571, 26] on input "**********" at bounding box center [437, 30] width 639 height 36
type input "**********"
click button "A magnifying glass" at bounding box center [101, 30] width 33 height 36
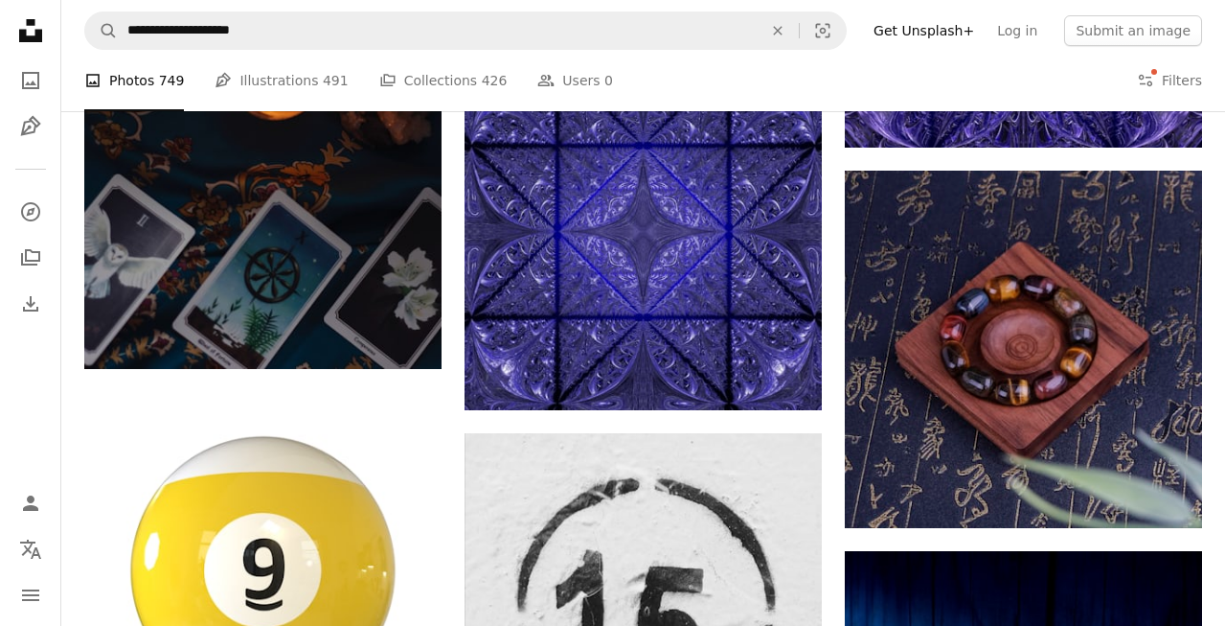
scroll to position [1587, 0]
